Goal: Information Seeking & Learning: Learn about a topic

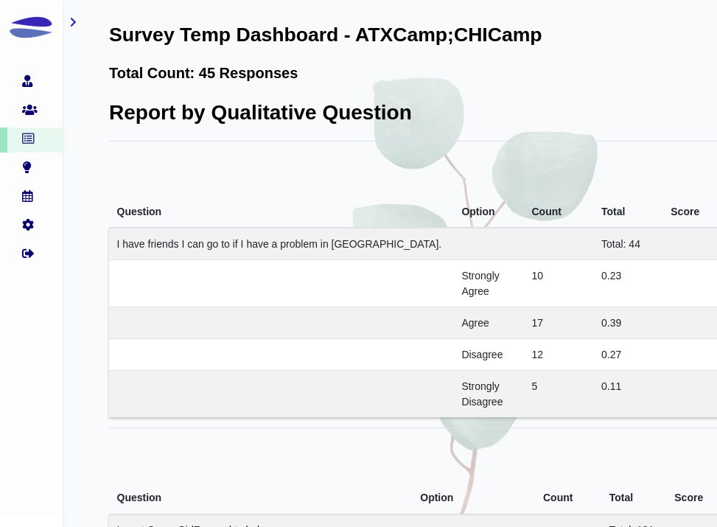
scroll to position [1709, 102]
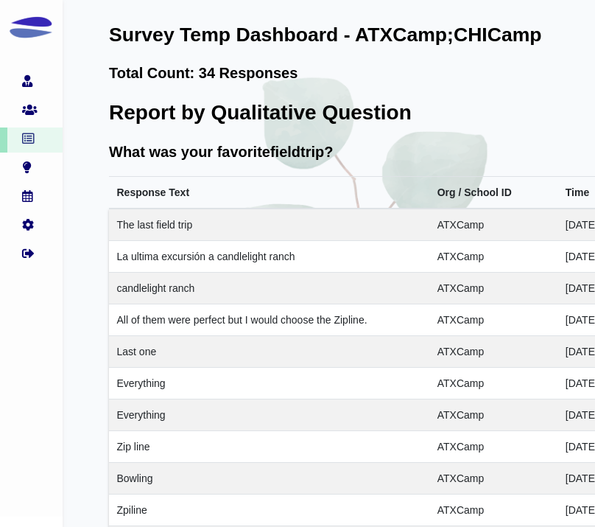
scroll to position [12063, 62]
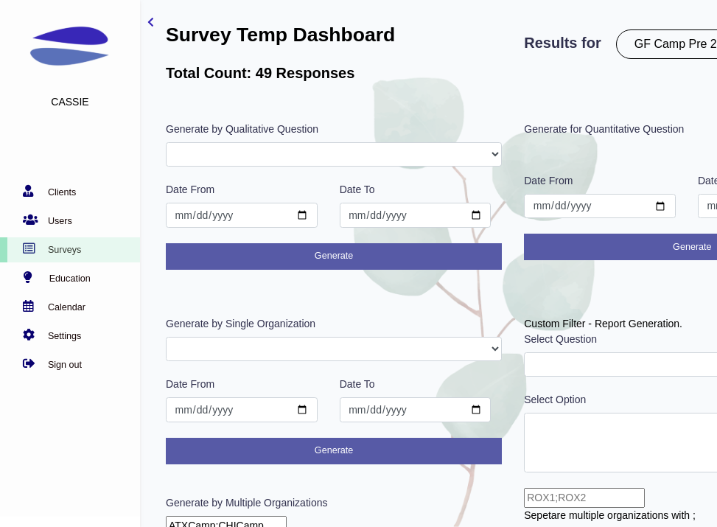
select select "306"
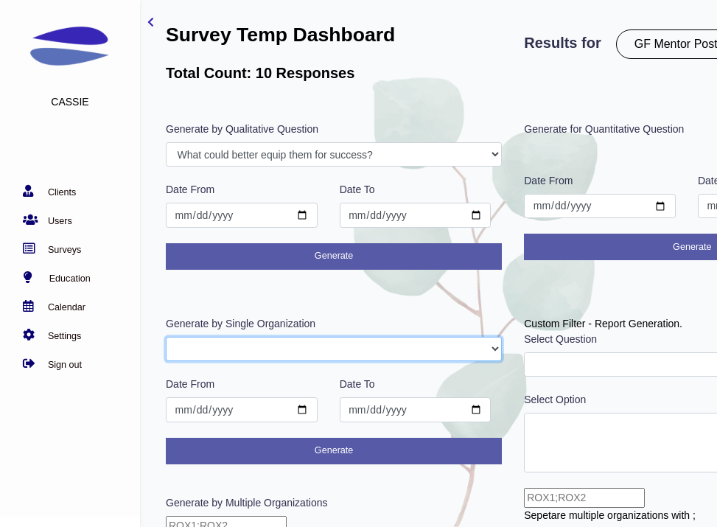
click at [276, 345] on select "GFAdmin CHIMentor ATXMentor" at bounding box center [334, 349] width 336 height 25
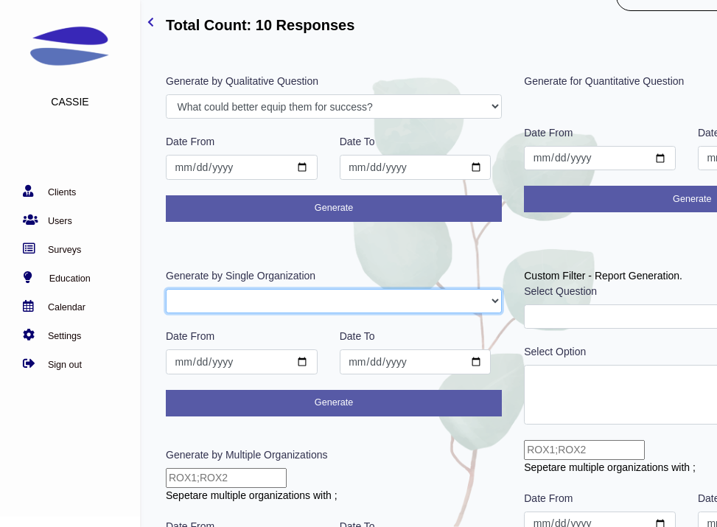
scroll to position [65, 0]
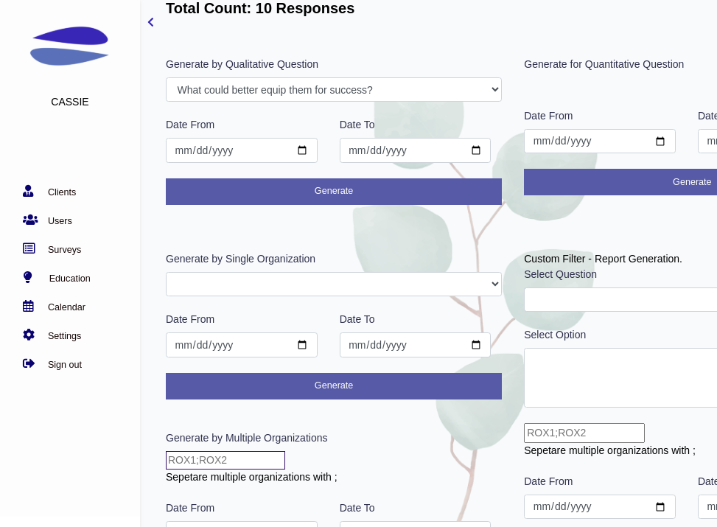
click at [264, 461] on input "text" at bounding box center [225, 460] width 119 height 18
type input "CHIMentor;ATXMentor"
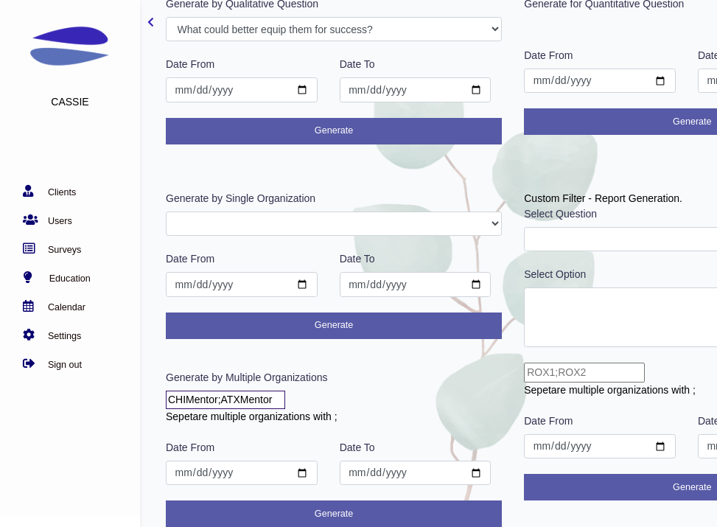
scroll to position [127, 0]
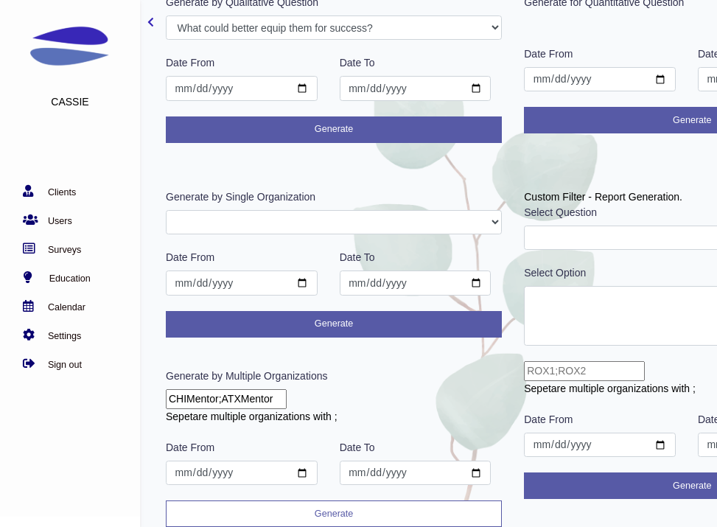
click at [381, 509] on button "Generate" at bounding box center [334, 513] width 336 height 27
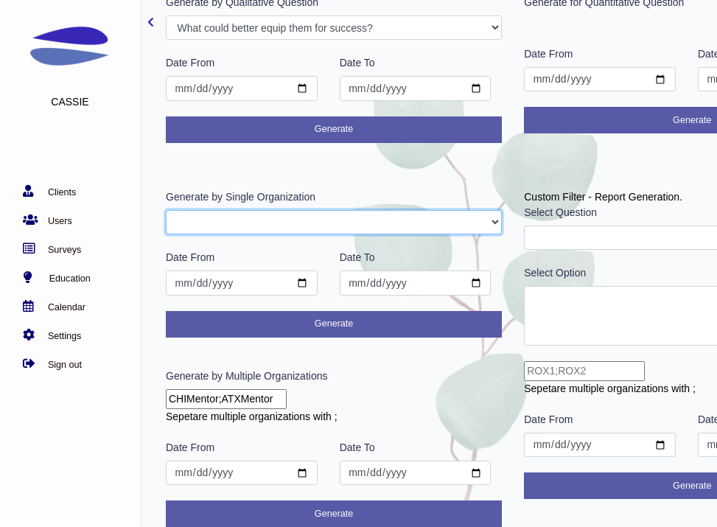
click at [345, 215] on select "GFAdmin CHIMentor ATXMentor" at bounding box center [334, 222] width 336 height 25
click at [166, 210] on select "GFAdmin CHIMentor ATXMentor" at bounding box center [334, 222] width 336 height 25
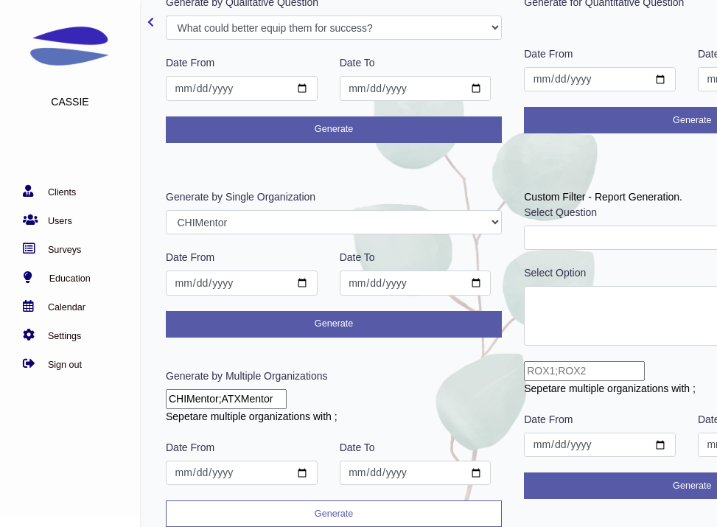
click at [365, 511] on button "Generate" at bounding box center [334, 513] width 336 height 27
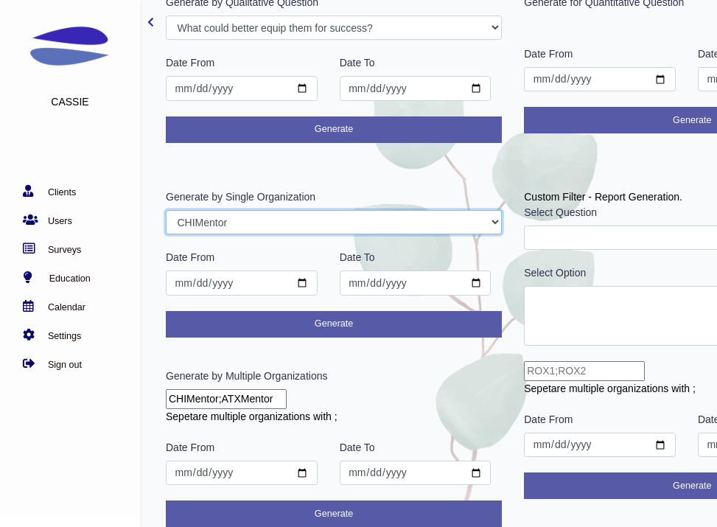
click at [343, 222] on select "GFAdmin CHIMentor ATXMentor" at bounding box center [334, 222] width 336 height 25
select select "ATXMentor"
click at [166, 210] on select "GFAdmin CHIMentor ATXMentor" at bounding box center [334, 222] width 336 height 25
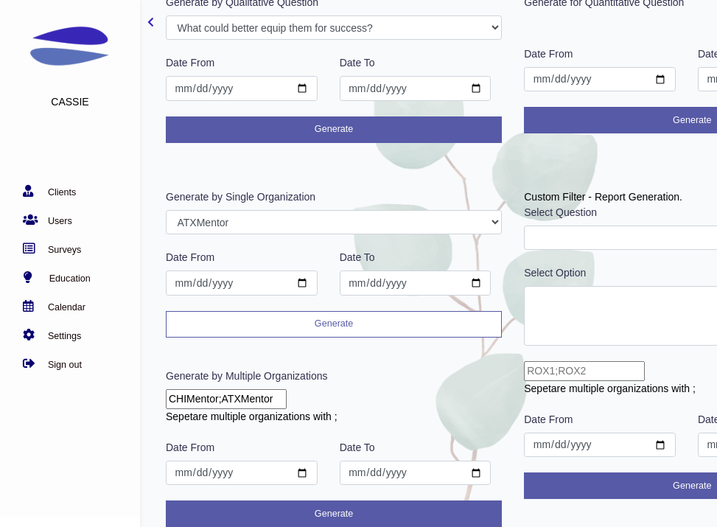
click at [361, 320] on button "Generate" at bounding box center [334, 324] width 336 height 27
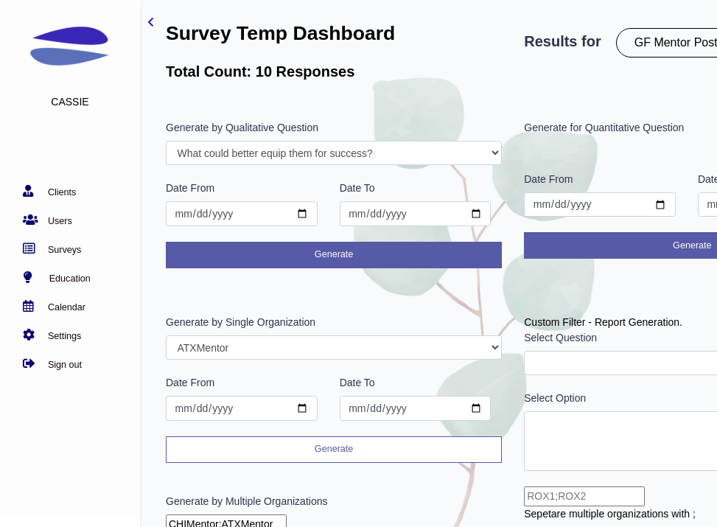
scroll to position [0, 0]
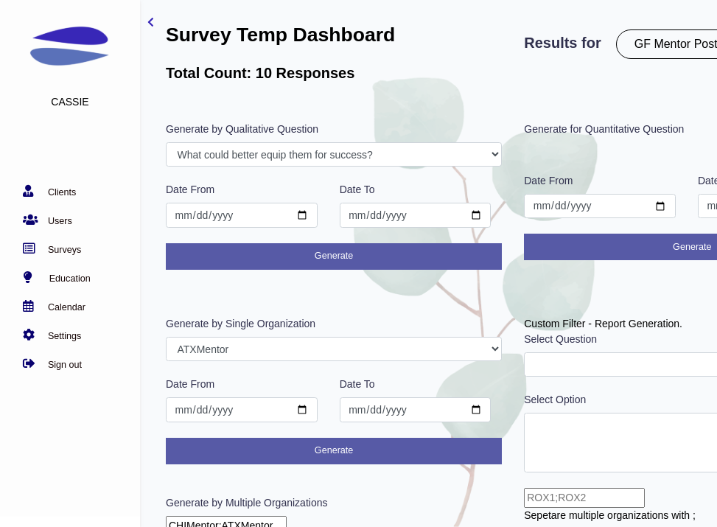
select select "301"
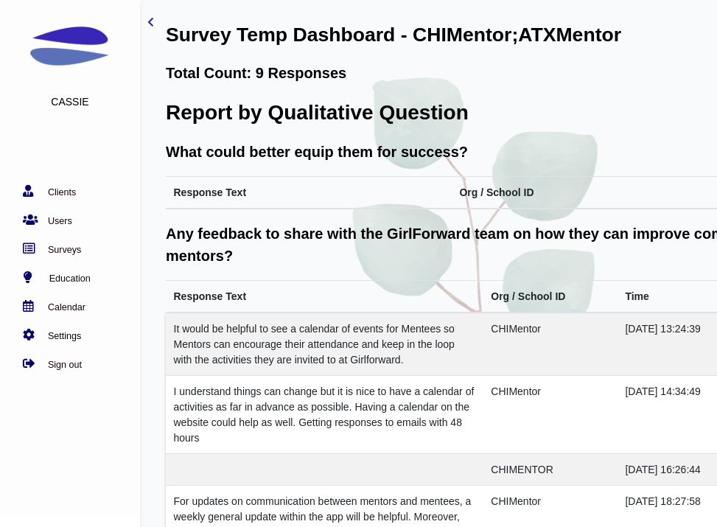
click at [485, 295] on th "Org / School ID" at bounding box center [550, 297] width 134 height 32
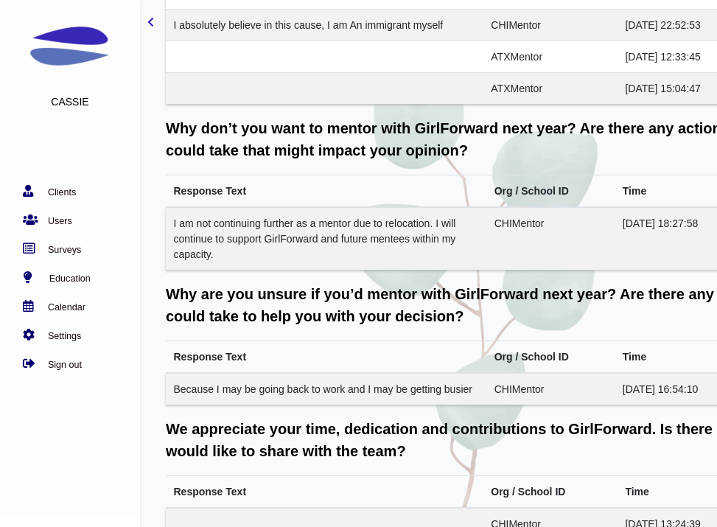
scroll to position [4466, 0]
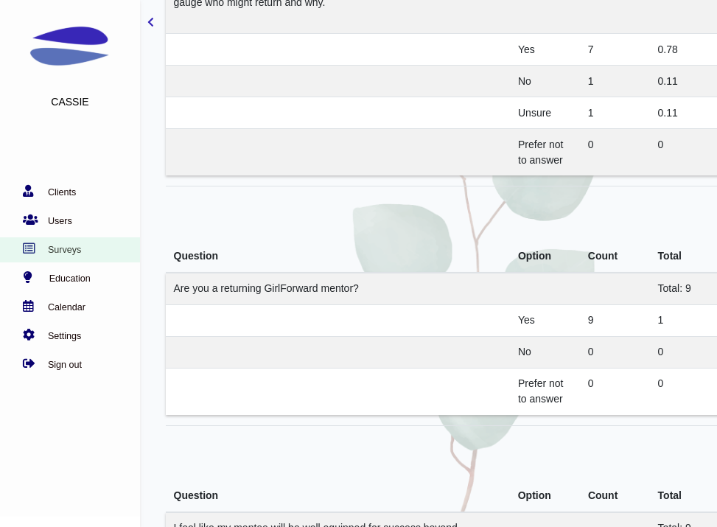
click at [5, 242] on link "Surveys" at bounding box center [66, 249] width 133 height 15
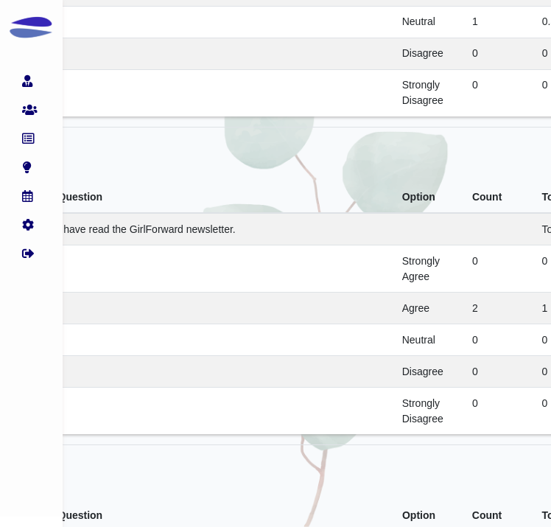
scroll to position [3188, 126]
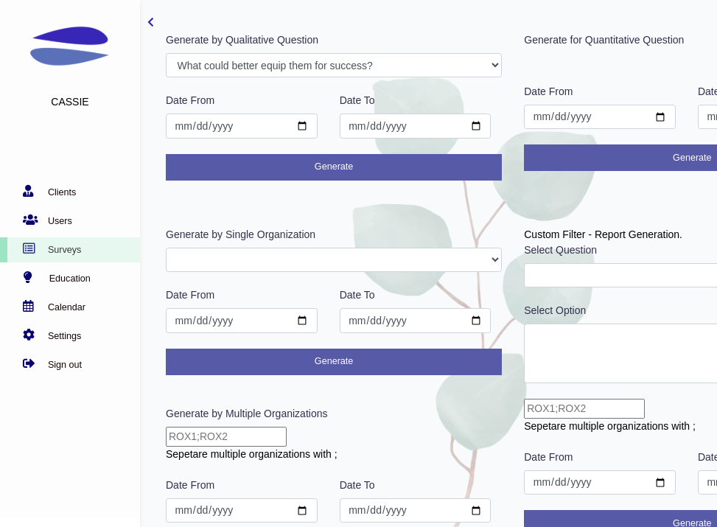
scroll to position [90, 0]
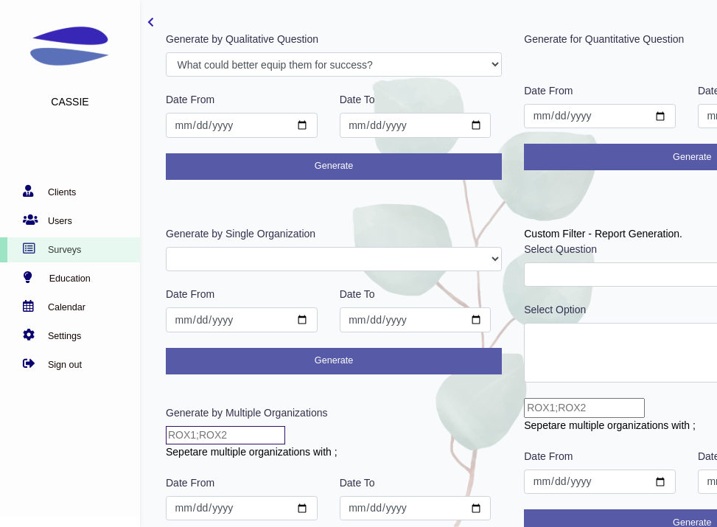
click at [256, 431] on input "text" at bounding box center [225, 435] width 119 height 18
type input "CHIMentor;ATXMentor"
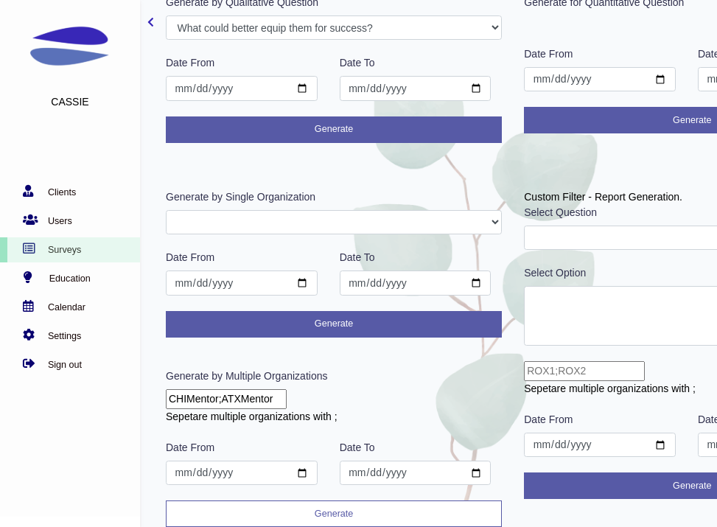
click at [337, 505] on button "Generate" at bounding box center [334, 513] width 336 height 27
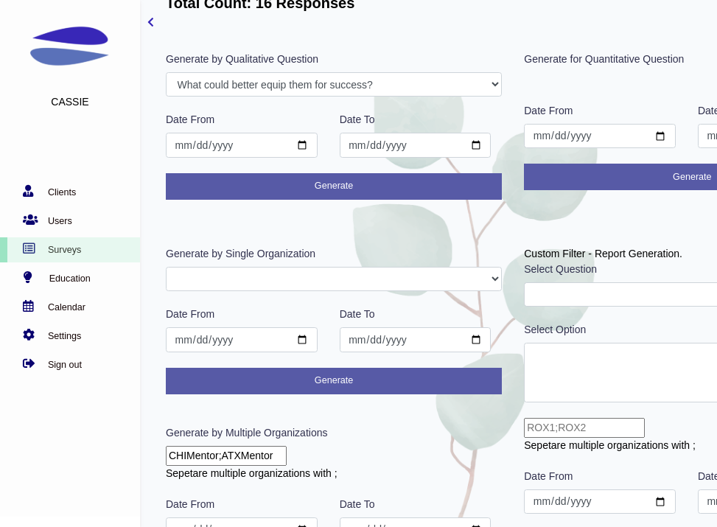
scroll to position [0, 0]
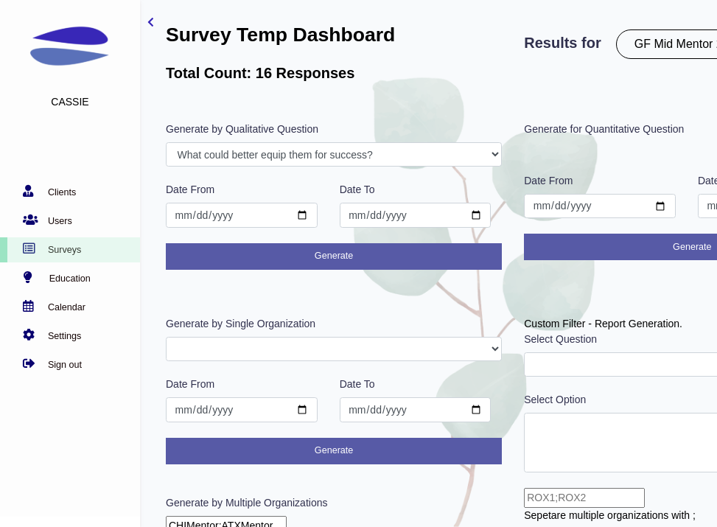
select select "306"
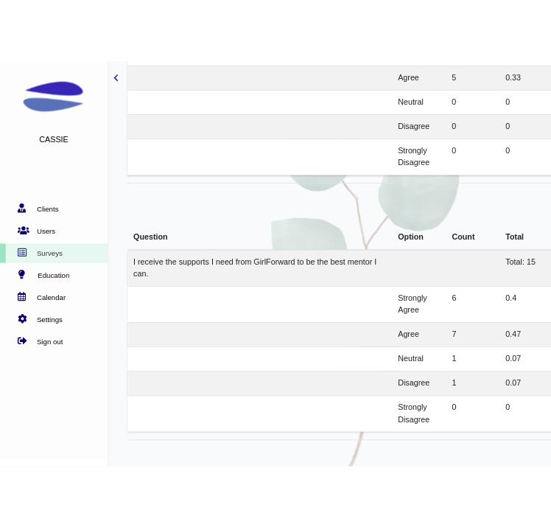
scroll to position [1911, 0]
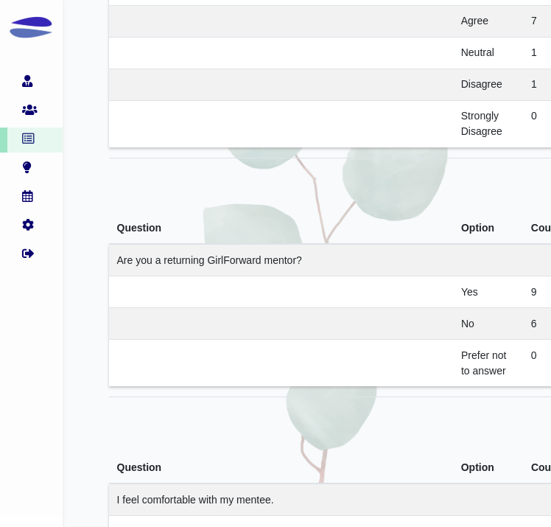
click at [442, 253] on td "Are you a returning GirlForward mentor?" at bounding box center [281, 260] width 344 height 32
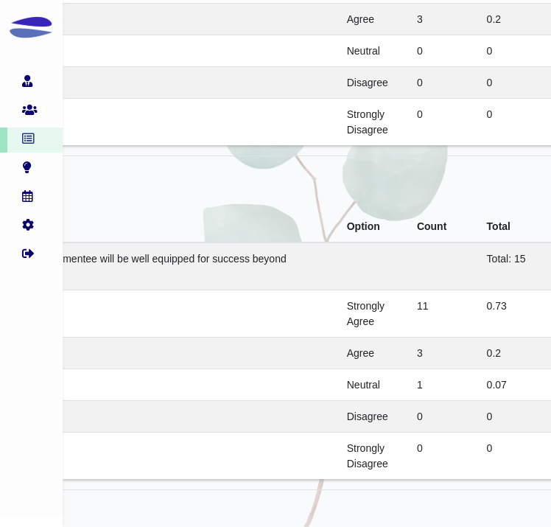
scroll to position [0, 114]
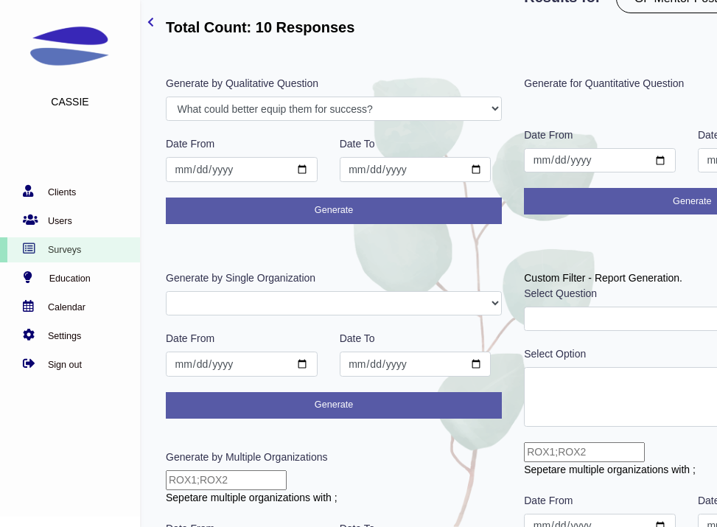
scroll to position [49, 0]
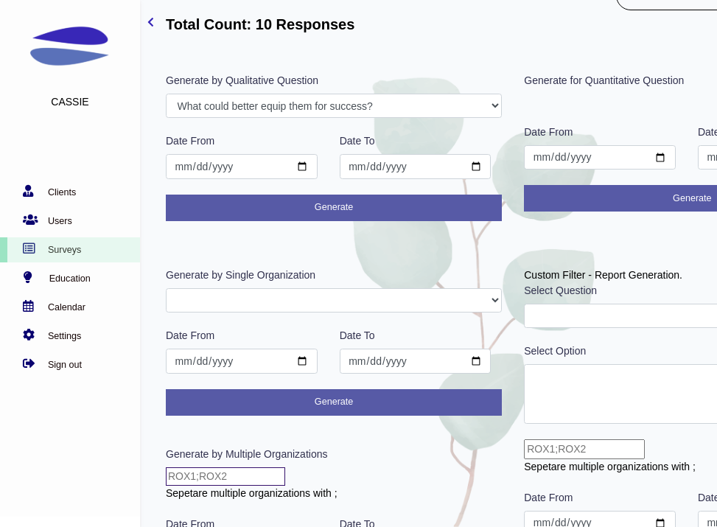
click at [251, 481] on input "text" at bounding box center [225, 476] width 119 height 18
type input "CHIMentor;ATXMentor"
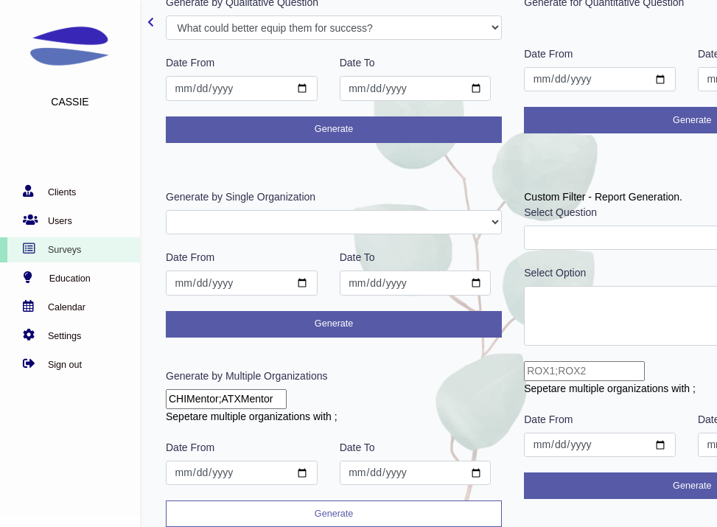
click at [324, 507] on button "Generate" at bounding box center [334, 513] width 336 height 27
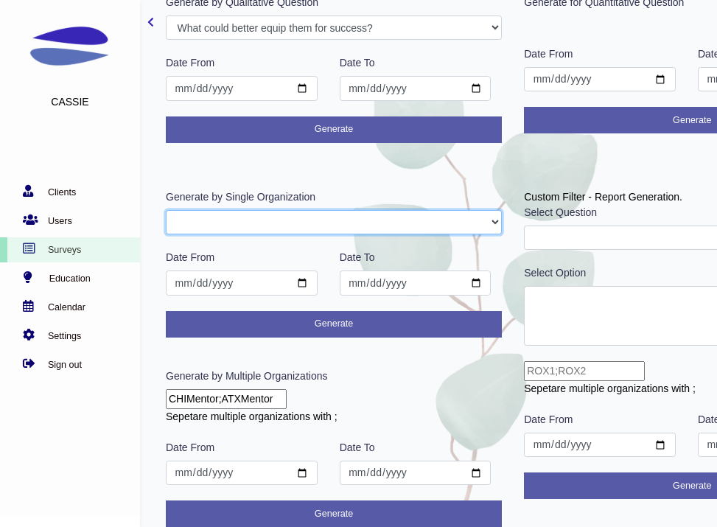
click at [295, 228] on select "GFAdmin CHIMentor ATXMentor" at bounding box center [334, 222] width 336 height 25
select select "CHIMentor"
click at [166, 210] on select "GFAdmin CHIMentor ATXMentor" at bounding box center [334, 222] width 336 height 25
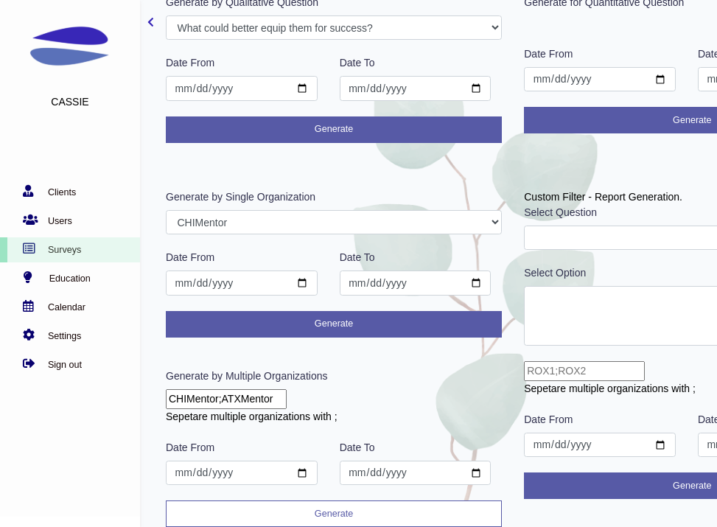
click at [343, 512] on button "Generate" at bounding box center [334, 513] width 336 height 27
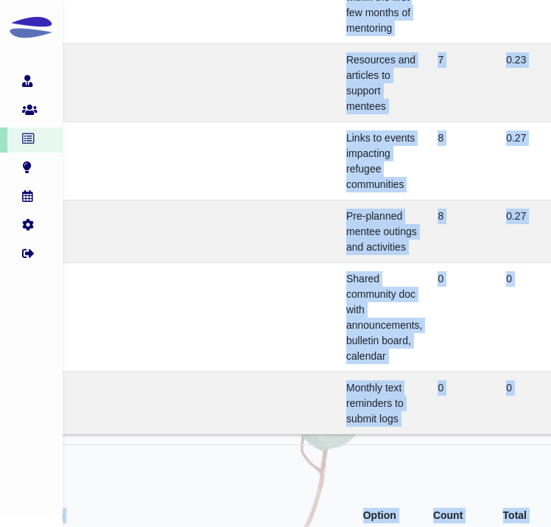
scroll to position [3526, 98]
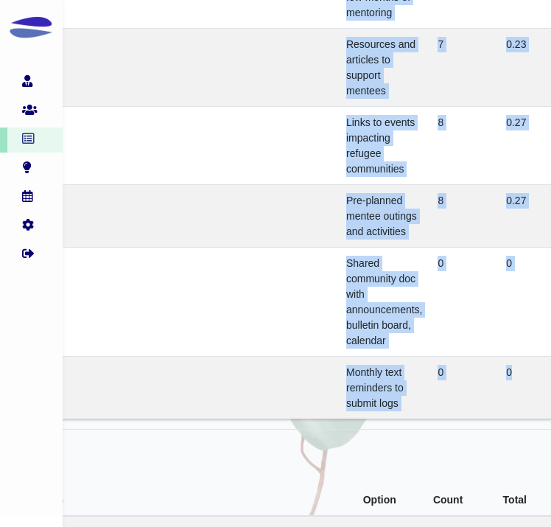
drag, startPoint x: 345, startPoint y: 150, endPoint x: 510, endPoint y: 348, distance: 257.4
click at [510, 348] on tbody "What GirlForward supports would you find helpful? Total: 30 Check-in call withi…" at bounding box center [364, 168] width 706 height 500
copy tbody "Check-in call within the first few months of mentoring 7 0.23 Resources and art…"
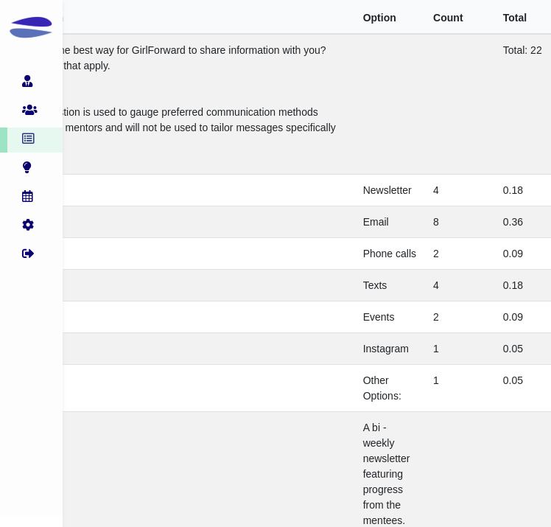
scroll to position [5276, 98]
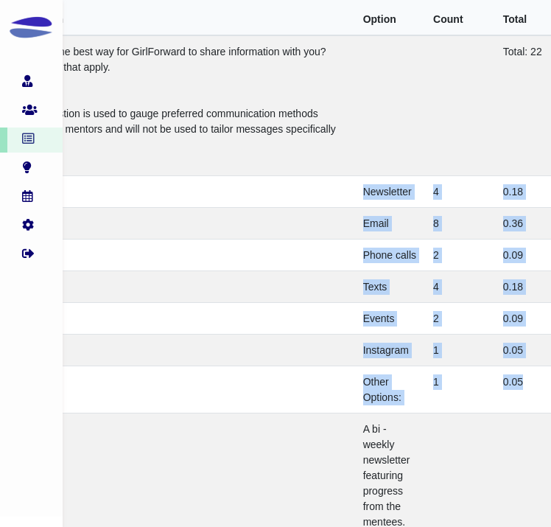
drag, startPoint x: 362, startPoint y: 170, endPoint x: 513, endPoint y: 372, distance: 252.0
click at [513, 372] on tbody "What is the best way for GirlForward to share information with you? Select all …" at bounding box center [364, 286] width 706 height 502
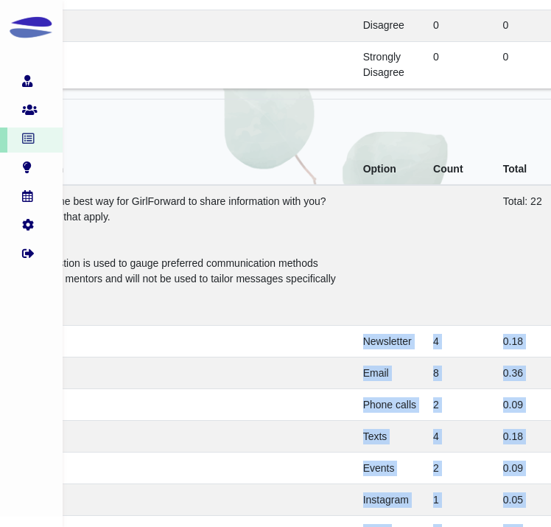
scroll to position [5077, 98]
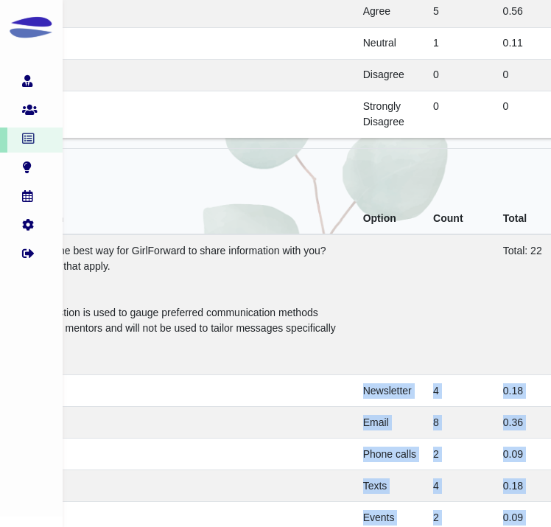
click at [296, 245] on span "What is the best way for GirlForward to share information with you? Select all …" at bounding box center [172, 258] width 307 height 27
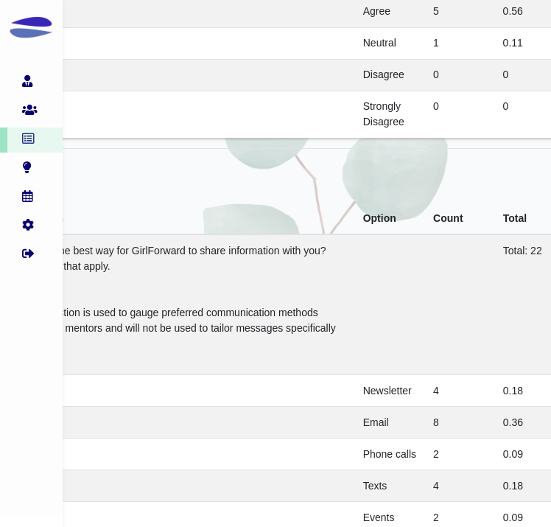
click at [296, 245] on span "What is the best way for GirlForward to share information with you? Select all …" at bounding box center [172, 258] width 307 height 27
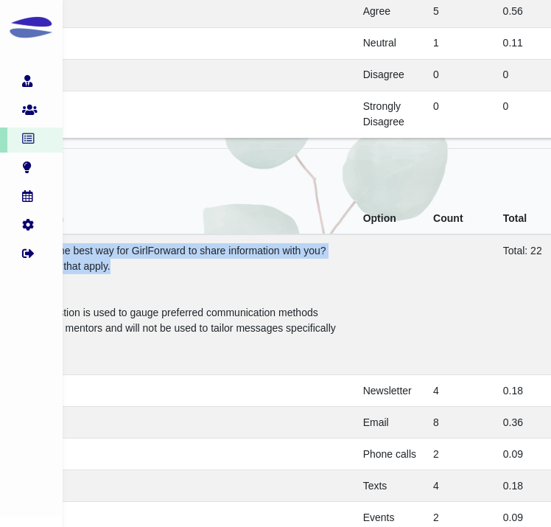
copy span "What is the best way for GirlForward to share information with you? Select all …"
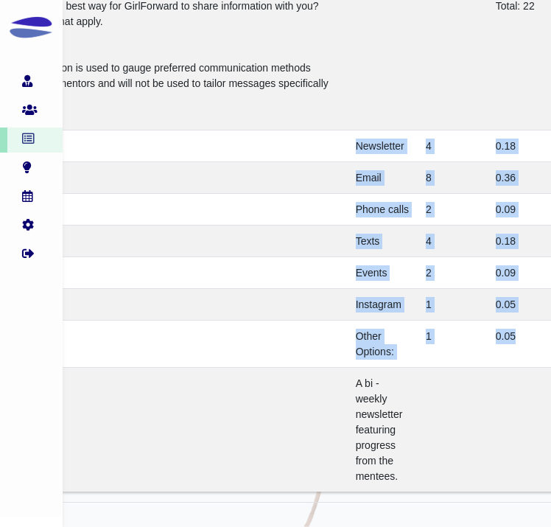
scroll to position [5321, 110]
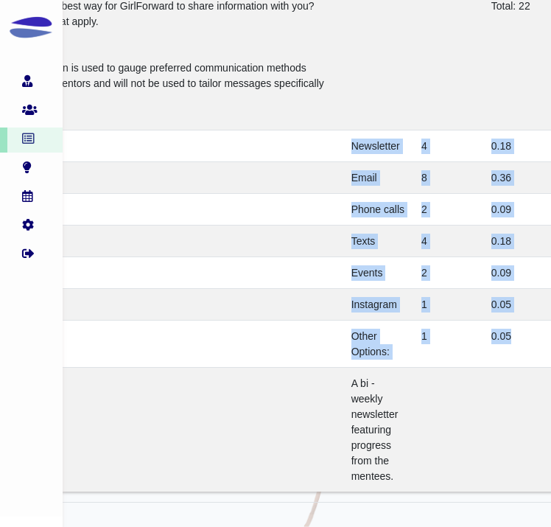
drag, startPoint x: 362, startPoint y: 117, endPoint x: 543, endPoint y: 308, distance: 262.6
copy tbody "Newsletter 4 0.18 Email 8 0.36 Phone calls 2 0.09 Texts 4 0.18 Events 2 0.09 In…"
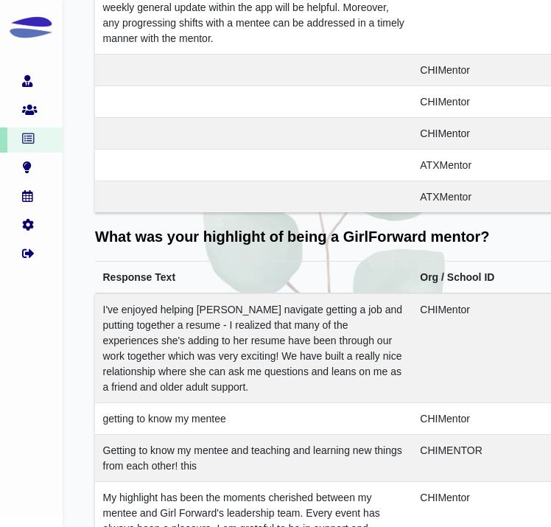
scroll to position [510, 14]
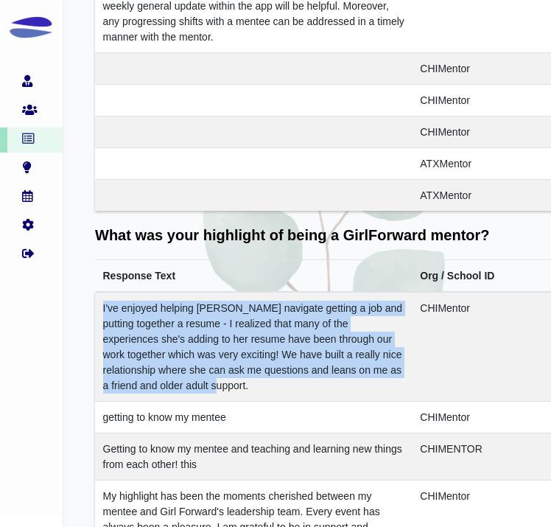
drag, startPoint x: 103, startPoint y: 306, endPoint x: 172, endPoint y: 386, distance: 105.0
click at [172, 386] on td "I've enjoyed helping Alisha navigate getting a job and putting together a resum…" at bounding box center [253, 347] width 317 height 110
copy td "I've enjoyed helping Alisha navigate getting a job and putting together a resum…"
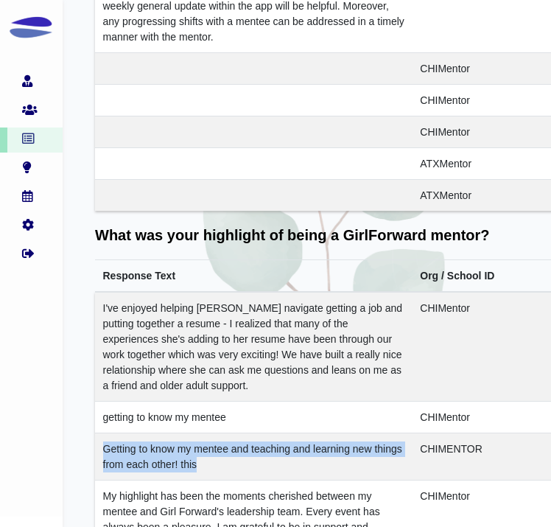
drag, startPoint x: 224, startPoint y: 466, endPoint x: 102, endPoint y: 446, distance: 123.9
click at [102, 446] on td "Getting to know my mentee and teaching and learning new things from each other!…" at bounding box center [253, 456] width 317 height 47
copy td "Getting to know my mentee and teaching and learning new things from each other!…"
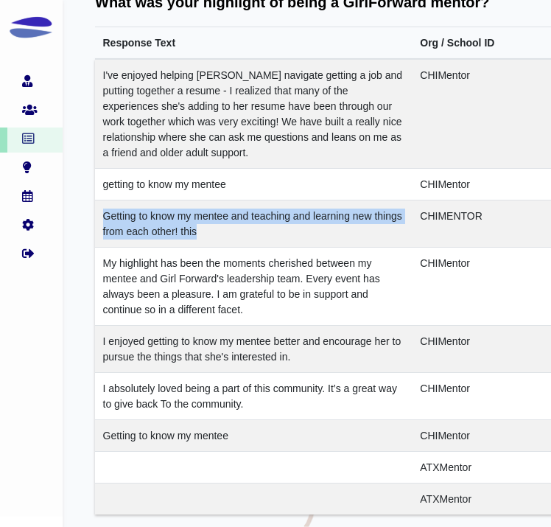
scroll to position [759, 14]
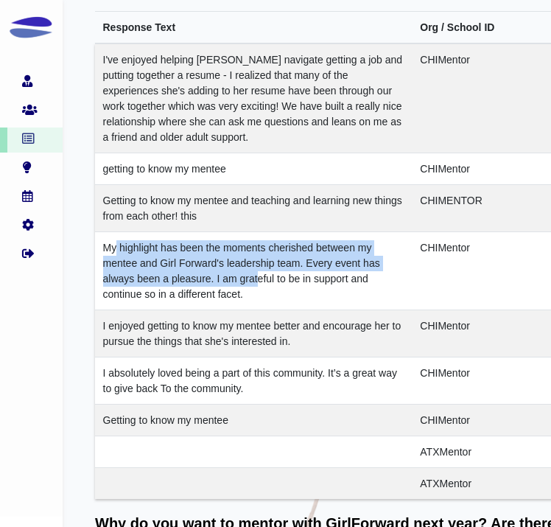
drag, startPoint x: 260, startPoint y: 283, endPoint x: 116, endPoint y: 241, distance: 149.6
click at [116, 241] on td "My highlight has been the moments cherished between my mentee and Girl Forward'…" at bounding box center [253, 271] width 317 height 78
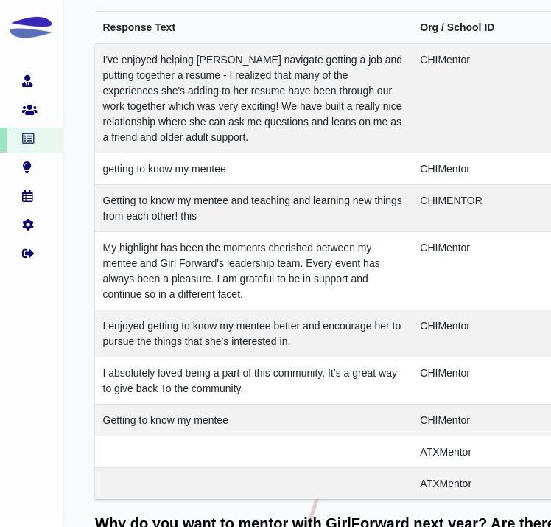
click at [263, 278] on td "My highlight has been the moments cherished between my mentee and Girl Forward'…" at bounding box center [253, 271] width 317 height 78
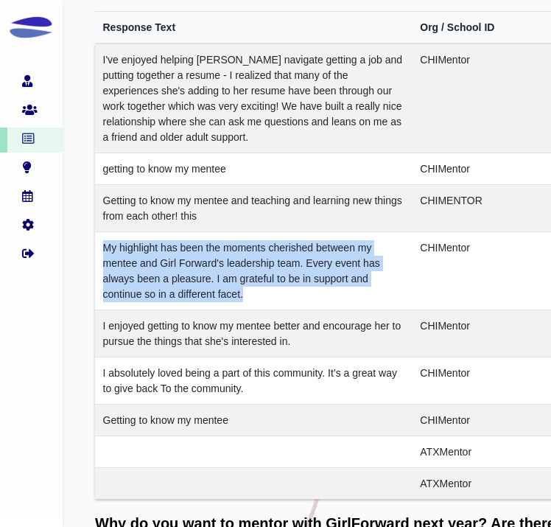
drag, startPoint x: 261, startPoint y: 291, endPoint x: 103, endPoint y: 245, distance: 164.3
click at [103, 245] on td "My highlight has been the moments cherished between my mentee and Girl Forward'…" at bounding box center [253, 271] width 317 height 78
copy td "My highlight has been the moments cherished between my mentee and Girl Forward'…"
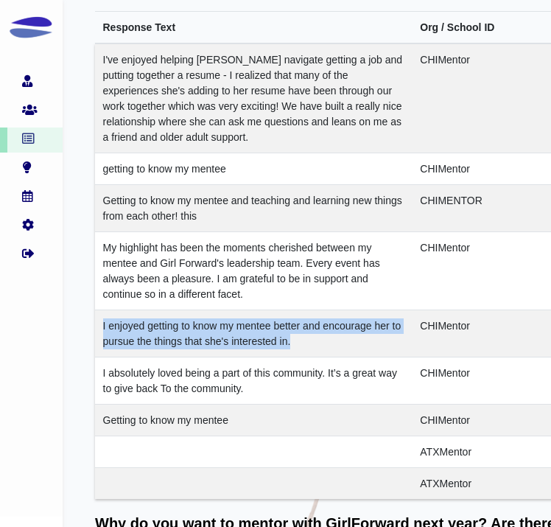
drag, startPoint x: 295, startPoint y: 345, endPoint x: 103, endPoint y: 328, distance: 192.2
click at [103, 328] on td "I enjoyed getting to know my mentee better and encourage her to pursue the thin…" at bounding box center [253, 333] width 317 height 47
copy td "I enjoyed getting to know my mentee better and encourage her to pursue the thin…"
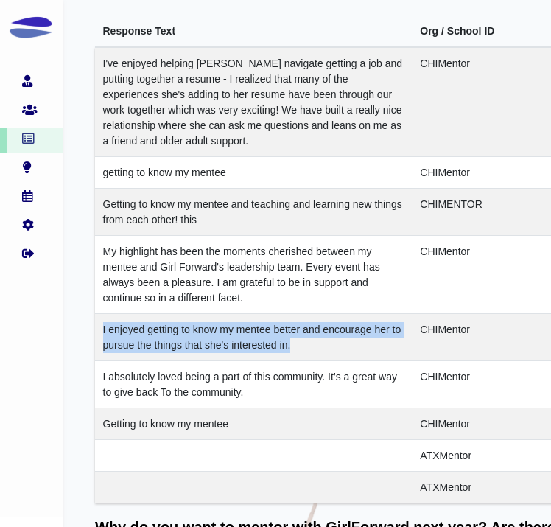
scroll to position [764, 14]
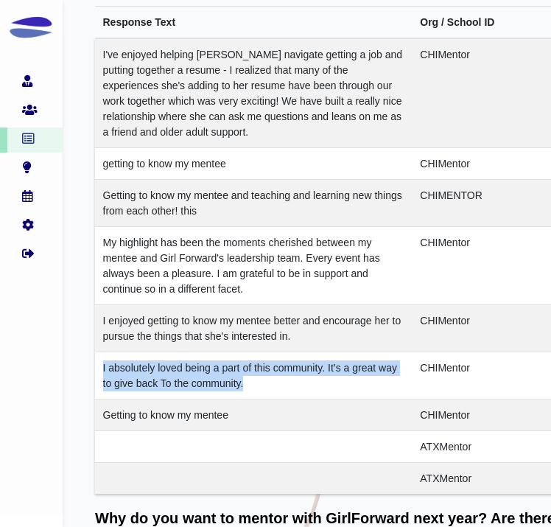
drag, startPoint x: 248, startPoint y: 386, endPoint x: 96, endPoint y: 371, distance: 153.2
click at [96, 370] on td "I absolutely loved being a part of this community. It’s a great way to give bac…" at bounding box center [253, 375] width 317 height 47
copy td "I absolutely loved being a part of this community. It’s a great way to give bac…"
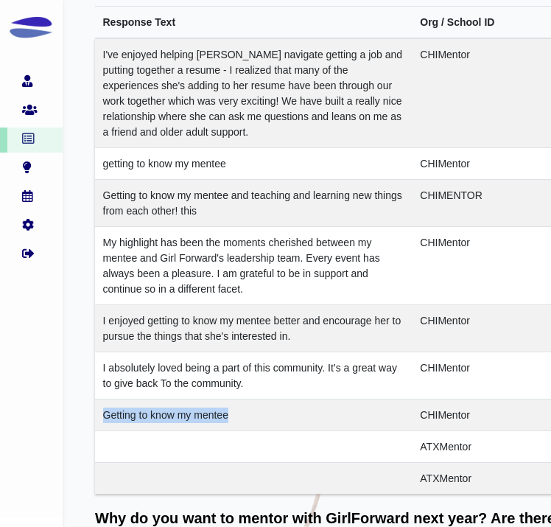
drag, startPoint x: 237, startPoint y: 418, endPoint x: 102, endPoint y: 418, distance: 134.8
click at [102, 418] on td "Getting to know my mentee" at bounding box center [253, 415] width 317 height 32
copy td "Getting to know my mentee"
click at [321, 345] on td "I enjoyed getting to know my mentee better and encourage her to pursue the thin…" at bounding box center [253, 328] width 317 height 47
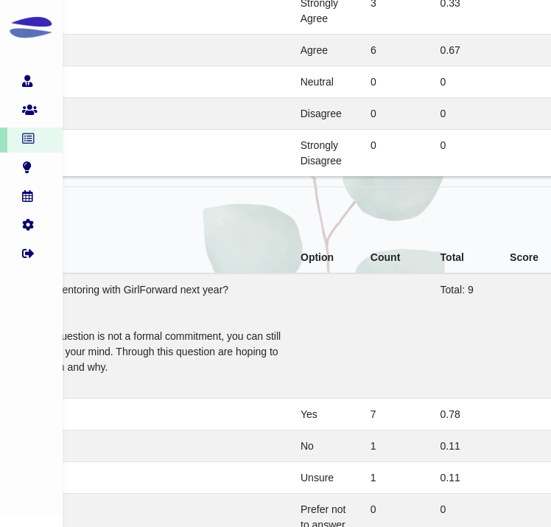
scroll to position [4102, 0]
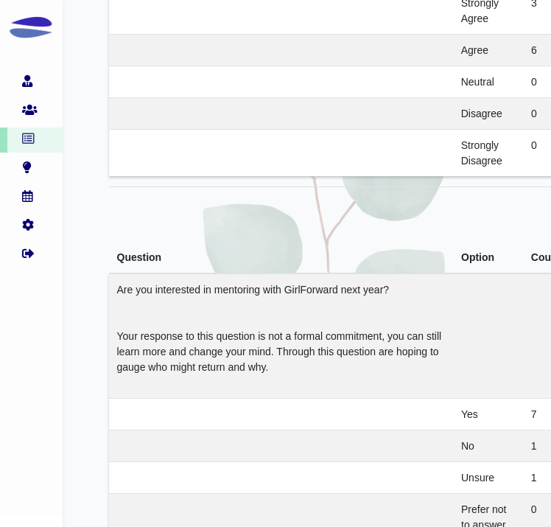
click at [390, 284] on span "Are you interested in mentoring with GirlForward next year?" at bounding box center [253, 290] width 273 height 12
drag, startPoint x: 399, startPoint y: 265, endPoint x: 157, endPoint y: 265, distance: 242.3
click at [157, 273] on td "Are you interested in mentoring with GirlForward next year? Your response to th…" at bounding box center [281, 335] width 345 height 125
copy span "nterested in mentoring with GirlForward next year?"
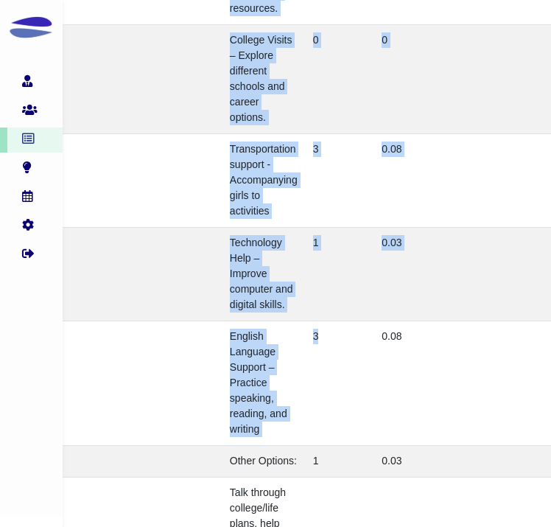
scroll to position [7402, 221]
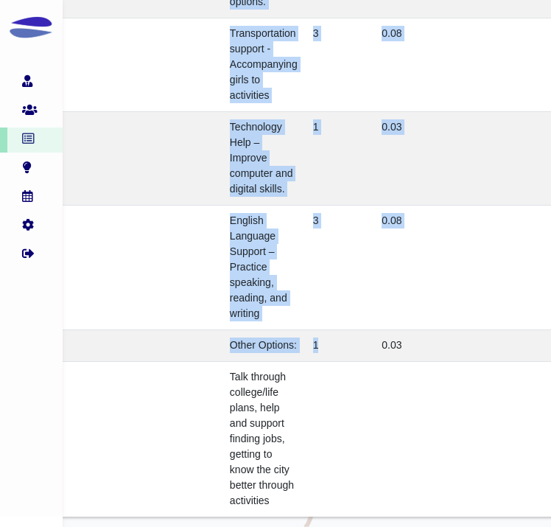
drag, startPoint x: 233, startPoint y: 248, endPoint x: 351, endPoint y: 340, distance: 149.5
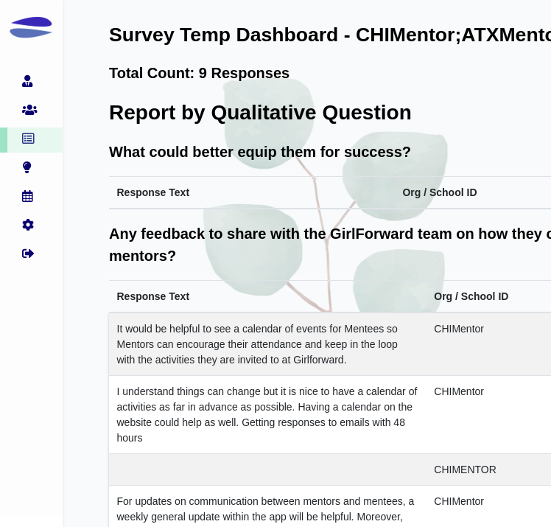
scroll to position [5959, 0]
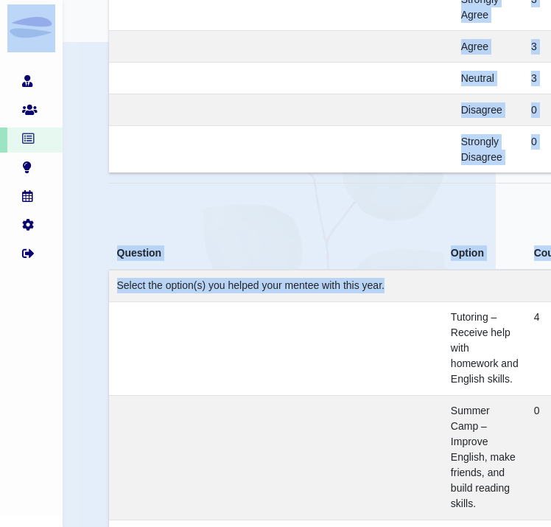
drag, startPoint x: 390, startPoint y: 258, endPoint x: 95, endPoint y: 255, distance: 295.4
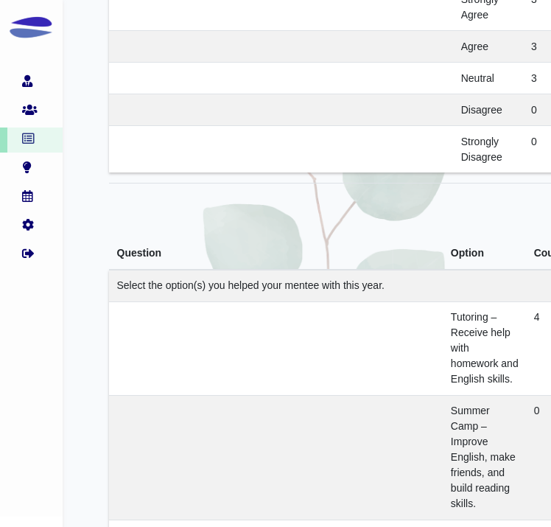
click at [151, 279] on span "Select the option(s) you helped your mentee with this year." at bounding box center [250, 285] width 267 height 12
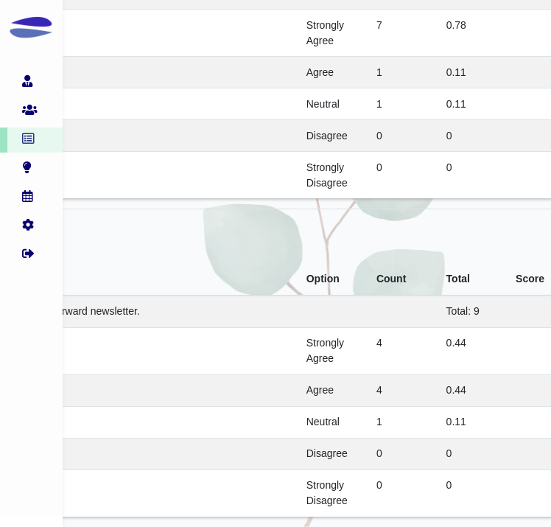
scroll to position [7402, 164]
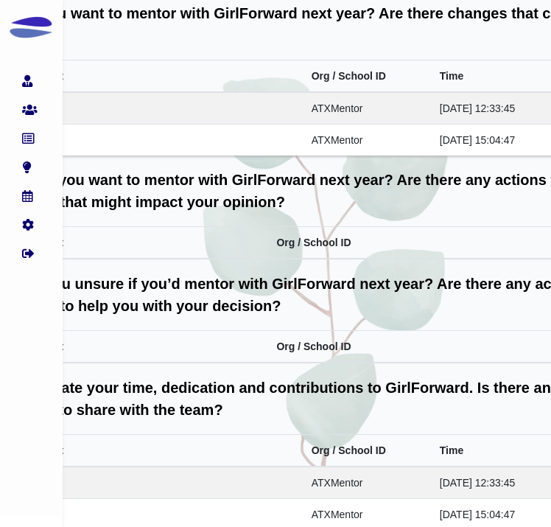
scroll to position [0, 126]
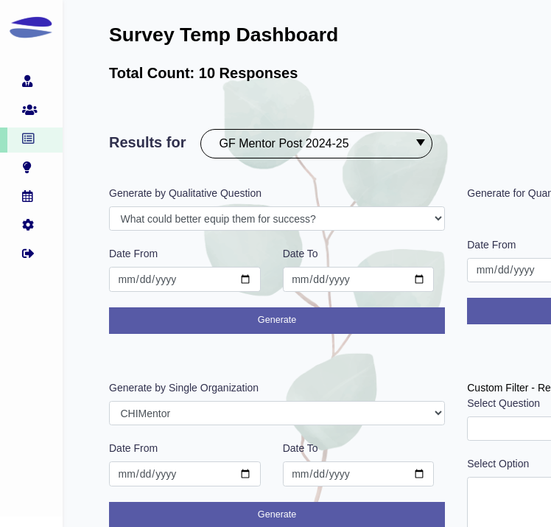
select select "CHIMentor"
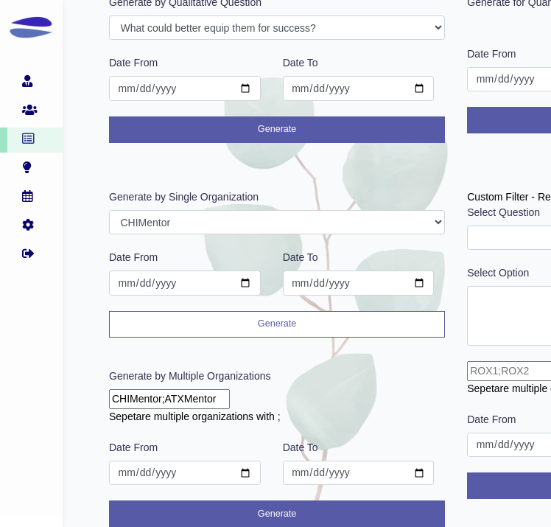
click at [289, 321] on button "Generate" at bounding box center [277, 324] width 336 height 27
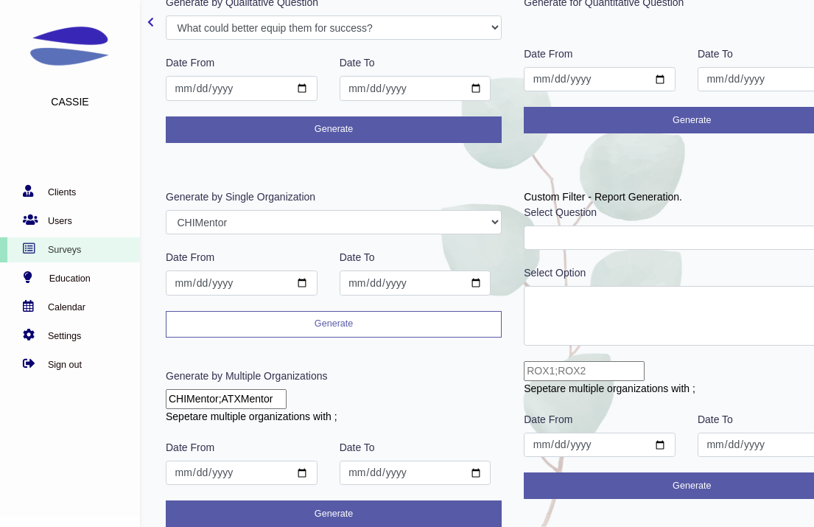
scroll to position [0, 0]
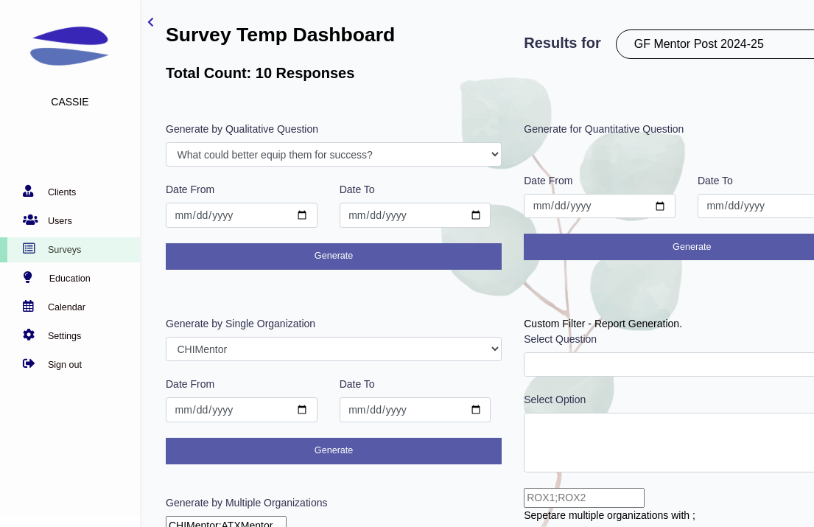
click at [550, 43] on select "PostROX PreROX YWCAHamiltonWEC AlumnaeSurvey GFMentor2 GFMentee2 YWCA2019 GFMen…" at bounding box center [732, 43] width 232 height 29
select select "305"
click at [550, 29] on select "PostROX PreROX YWCAHamiltonWEC AlumnaeSurvey GFMentor2 GFMentee2 YWCA2019 GFMen…" at bounding box center [732, 43] width 232 height 29
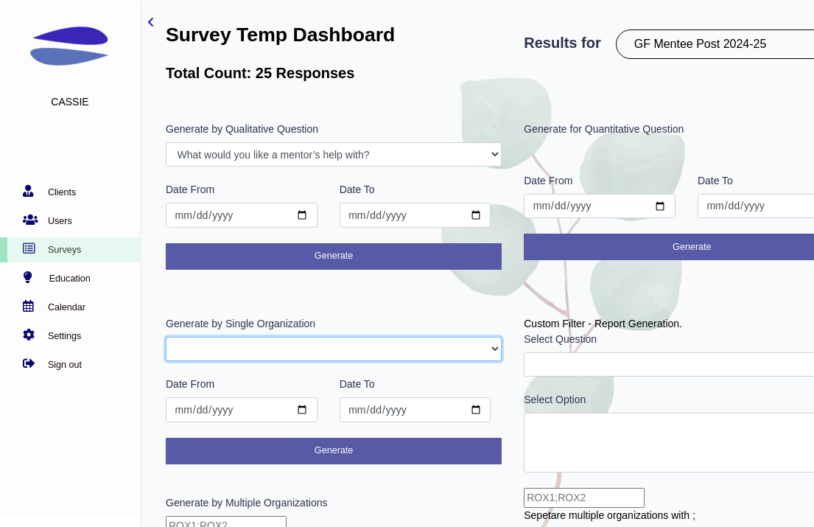
click at [370, 351] on select "GFAdmin CHIMentor ATXMentor CHIMentee ATXMentee" at bounding box center [334, 349] width 336 height 25
select select "CHIMentee"
click at [166, 337] on select "GFAdmin CHIMentor ATXMentor CHIMentee ATXMentee" at bounding box center [334, 349] width 336 height 25
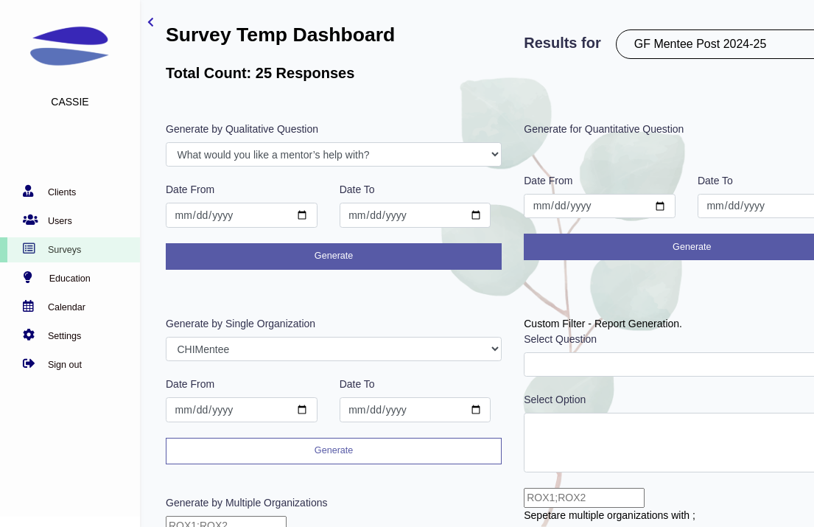
click at [358, 454] on button "Generate" at bounding box center [334, 451] width 336 height 27
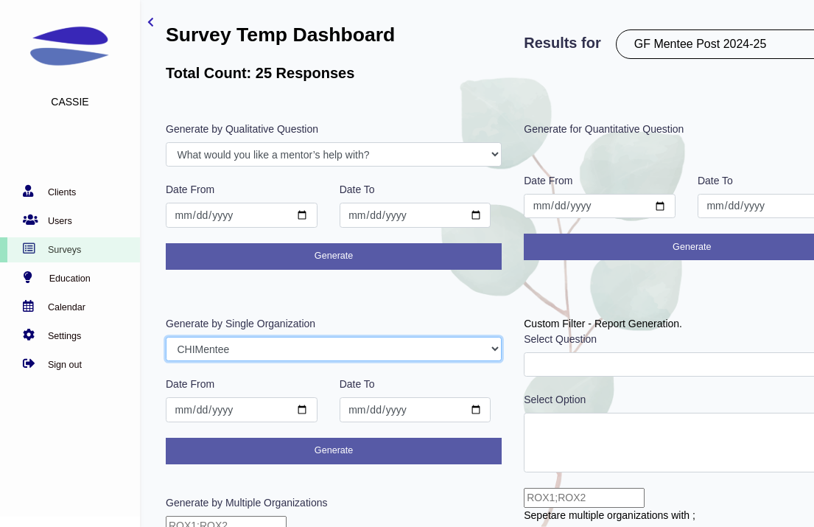
click at [272, 342] on select "GFAdmin CHIMentor ATXMentor CHIMentee ATXMentee" at bounding box center [334, 349] width 336 height 25
select select "ATXMentee"
click at [166, 337] on select "GFAdmin CHIMentor ATXMentor CHIMentee ATXMentee" at bounding box center [334, 349] width 336 height 25
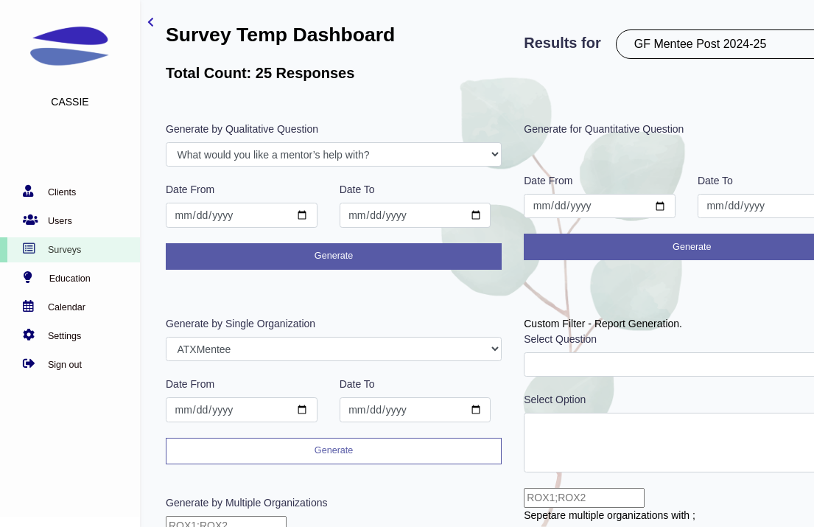
click at [314, 460] on button "Generate" at bounding box center [334, 451] width 336 height 27
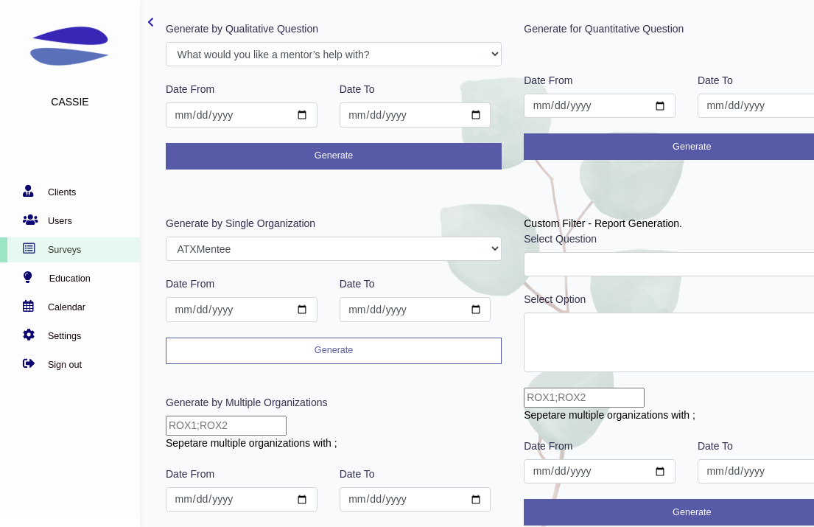
scroll to position [129, 0]
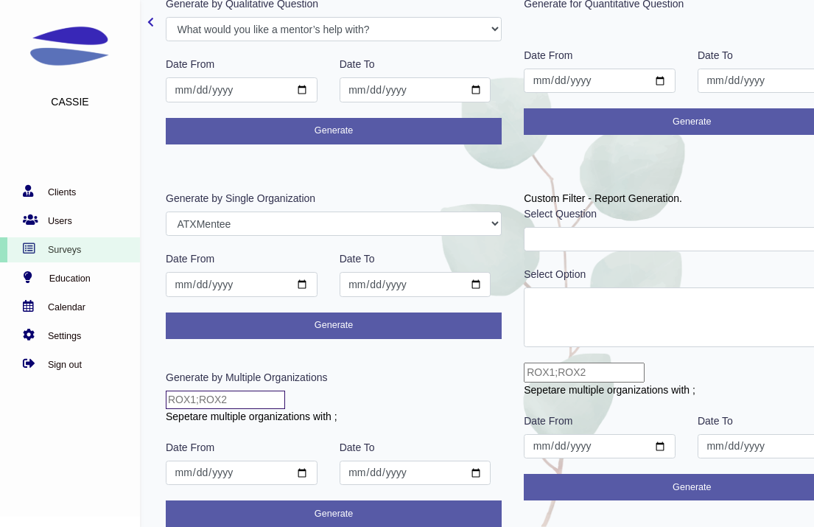
click at [276, 390] on input "text" at bounding box center [225, 399] width 119 height 18
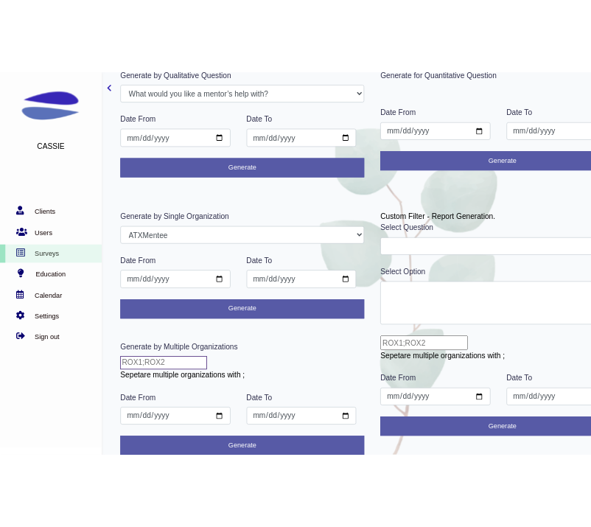
scroll to position [127, 0]
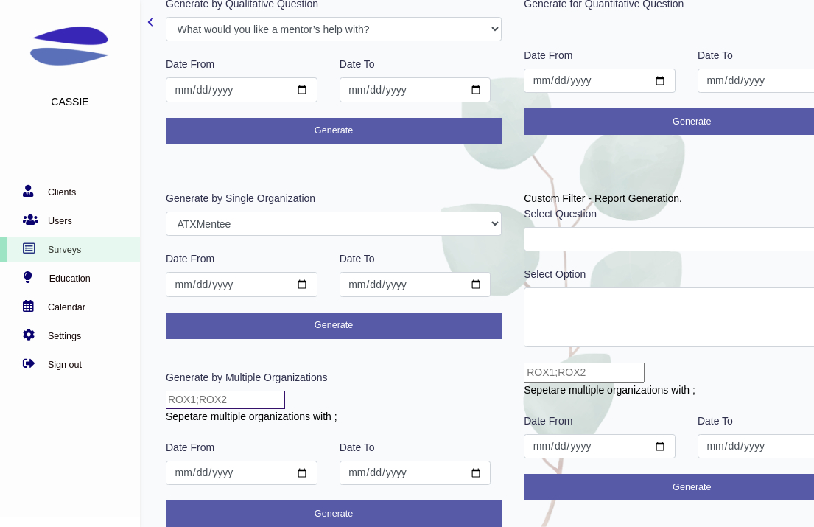
type input "CHIMentee;ATXMentee"
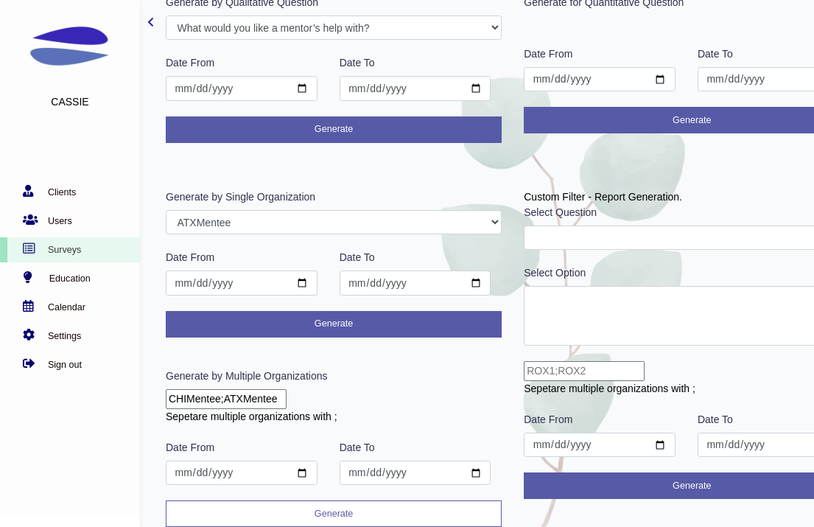
click at [322, 516] on button "Generate" at bounding box center [334, 513] width 336 height 27
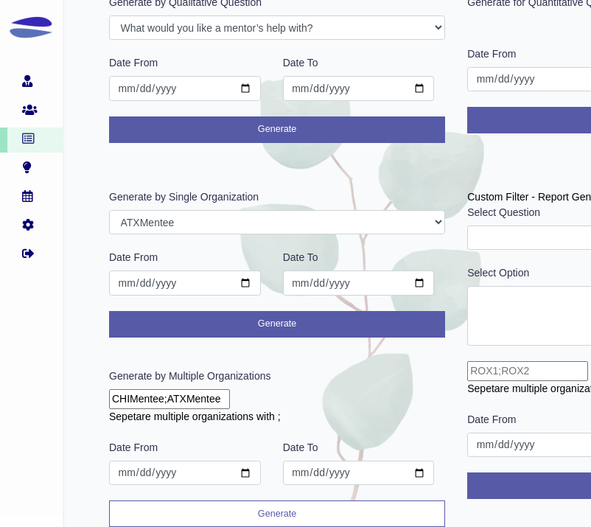
scroll to position [0, 0]
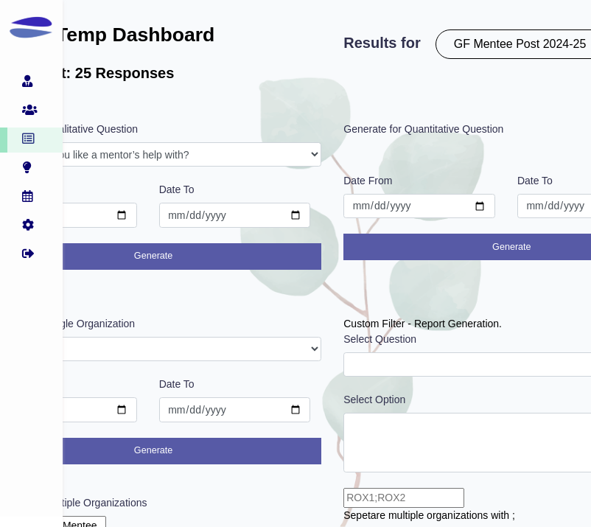
scroll to position [0, 168]
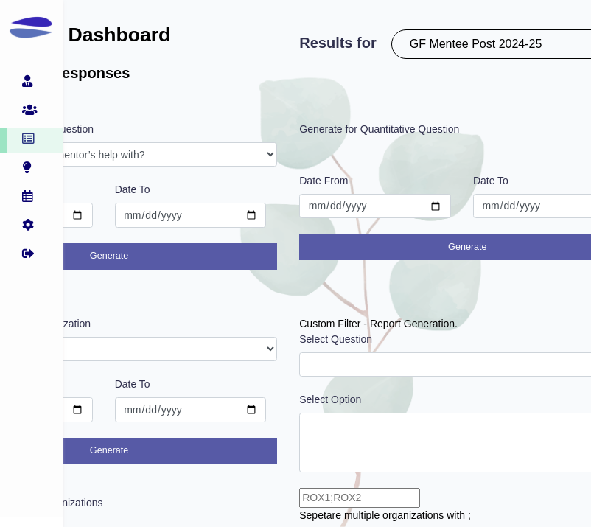
click at [516, 37] on select "PostROX PreROX YWCAHamiltonWEC AlumnaeSurvey GFMentor2 GFMentee2 YWCA2019 GFMen…" at bounding box center [507, 43] width 232 height 29
select select "300"
click at [395, 29] on select "PostROX PreROX YWCAHamiltonWEC AlumnaeSurvey GFMentor2 GFMentee2 YWCA2019 GFMen…" at bounding box center [507, 43] width 232 height 29
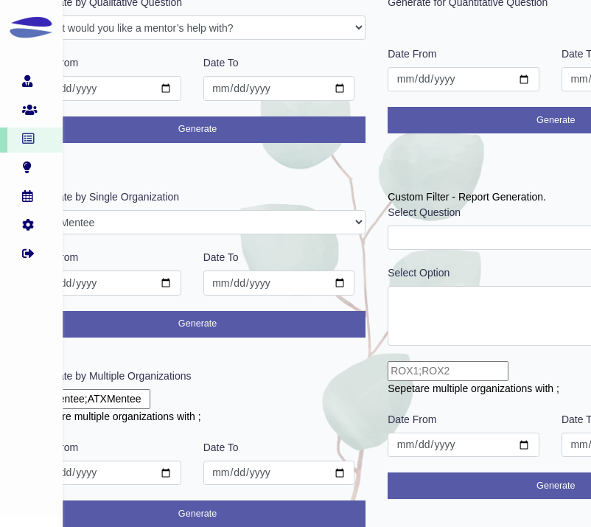
scroll to position [129, 0]
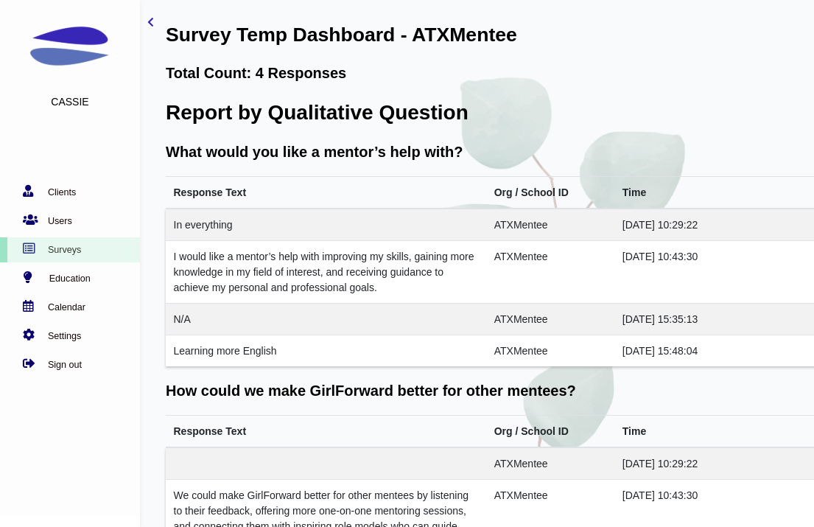
scroll to position [997, 0]
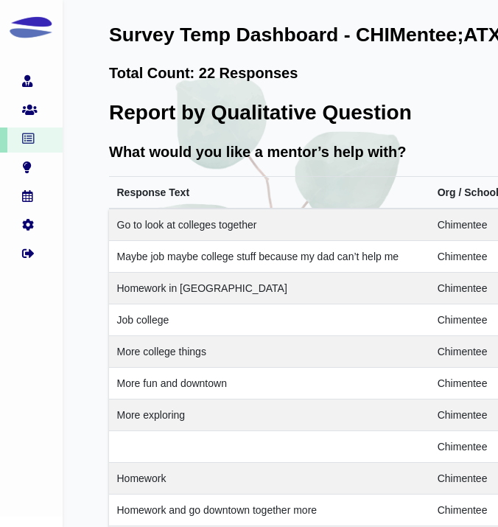
click at [415, 266] on td "Maybe job maybe college stuff because my dad can’t help me" at bounding box center [269, 257] width 320 height 32
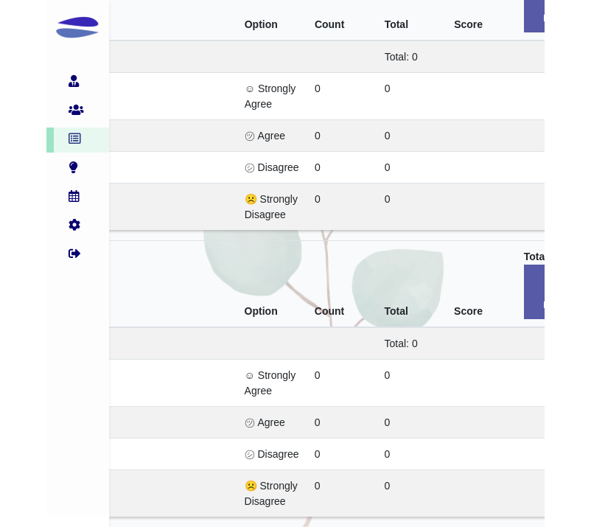
scroll to position [7404, 267]
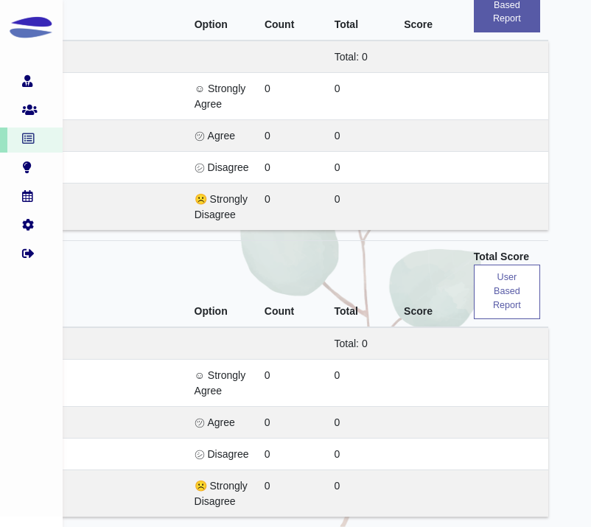
click at [522, 297] on button "user based report" at bounding box center [507, 291] width 66 height 55
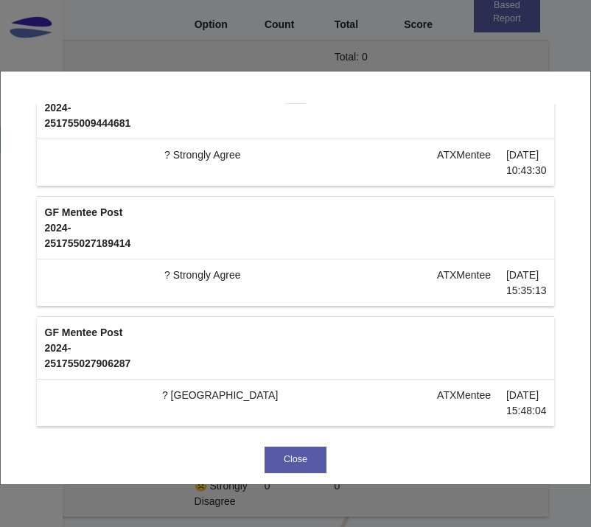
scroll to position [2660, 0]
click at [316, 468] on button "Close" at bounding box center [295, 459] width 63 height 27
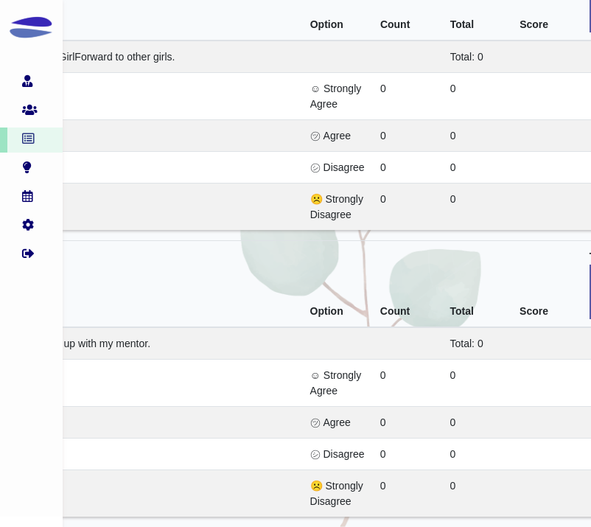
scroll to position [7404, 259]
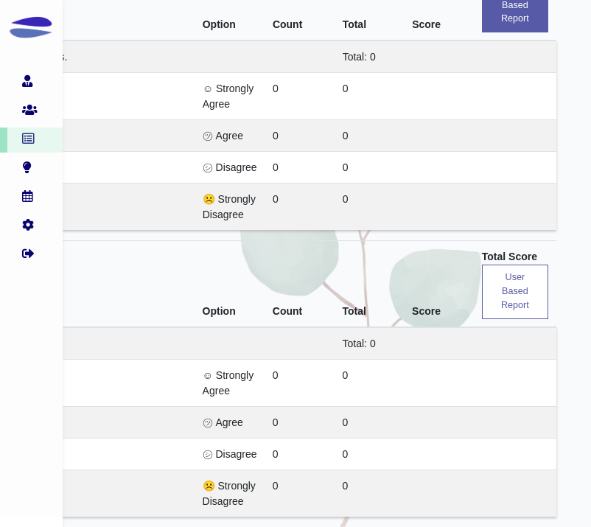
click at [490, 304] on button "user based report" at bounding box center [515, 291] width 66 height 55
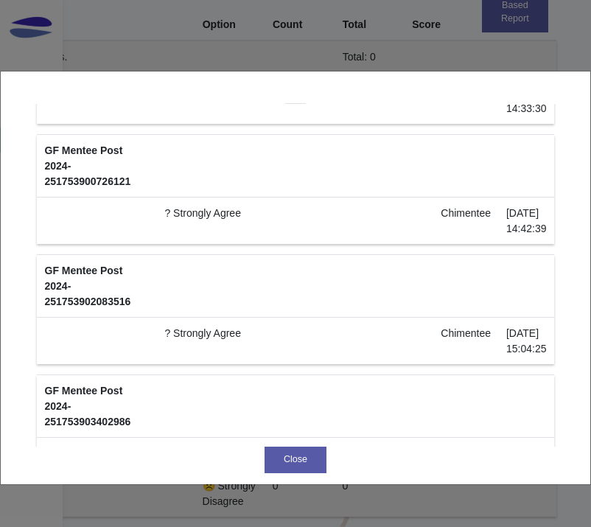
scroll to position [0, 0]
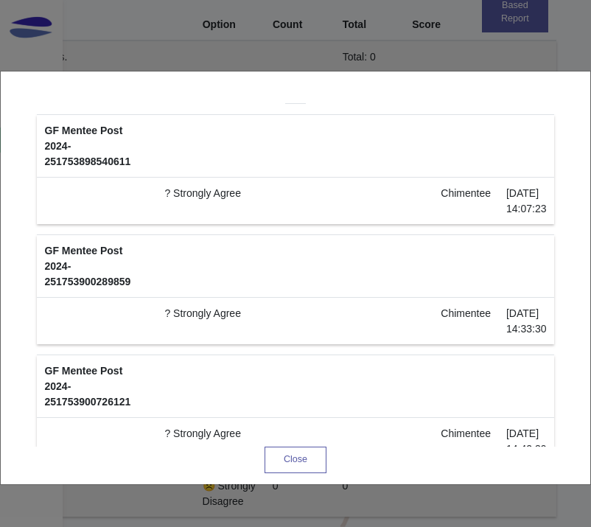
click at [300, 460] on button "Close" at bounding box center [295, 459] width 63 height 27
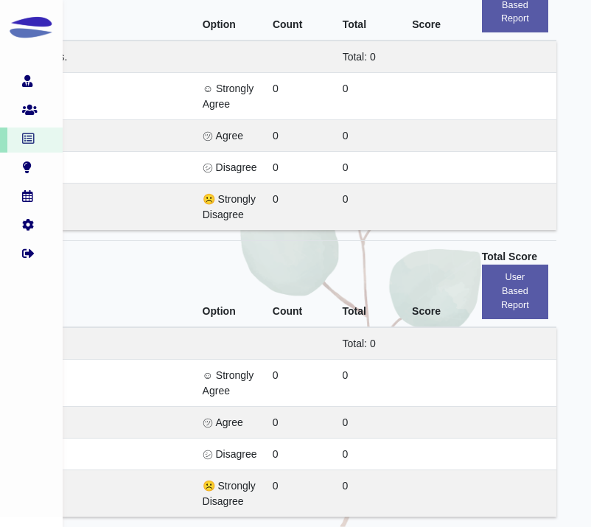
click at [286, 361] on td "0" at bounding box center [299, 382] width 70 height 47
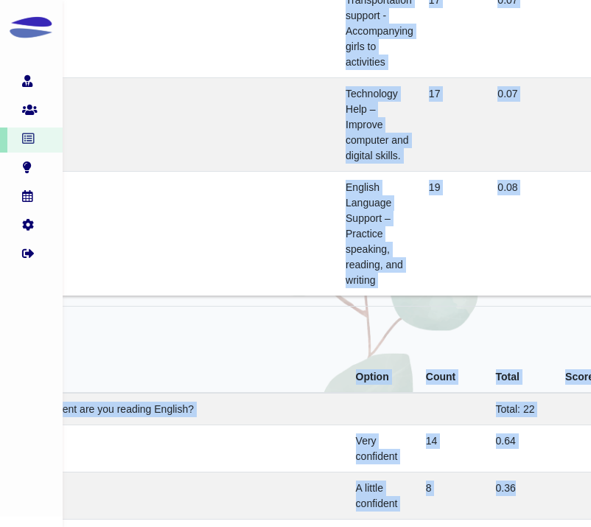
scroll to position [4964, 105]
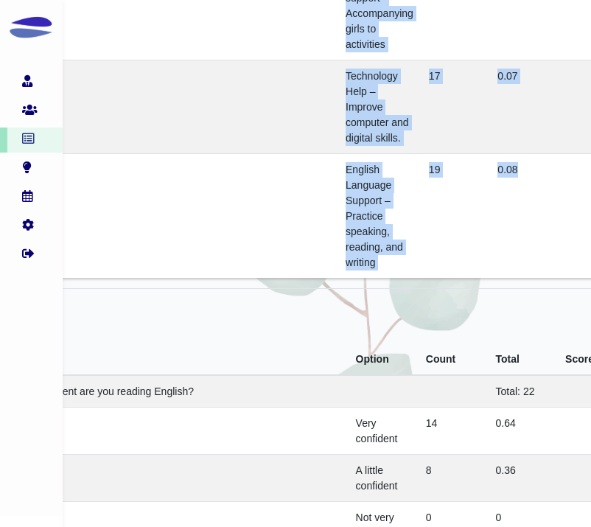
drag, startPoint x: 345, startPoint y: 290, endPoint x: 528, endPoint y: 266, distance: 185.0
copy tbody "Tutoring – Receive help with homework and English skills. 21 0.09 Summer Camp –…"
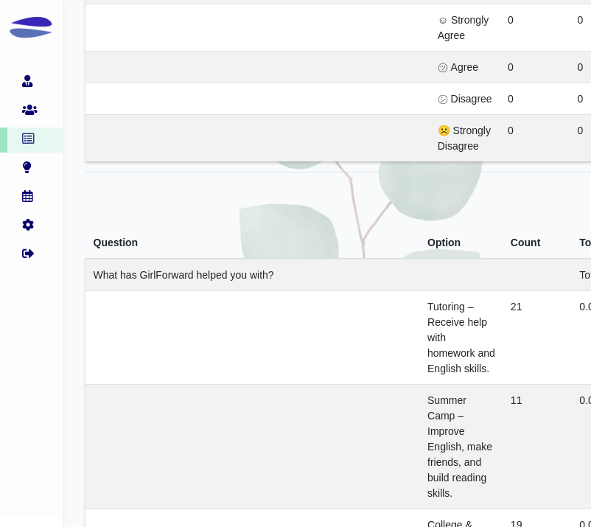
scroll to position [3488, 0]
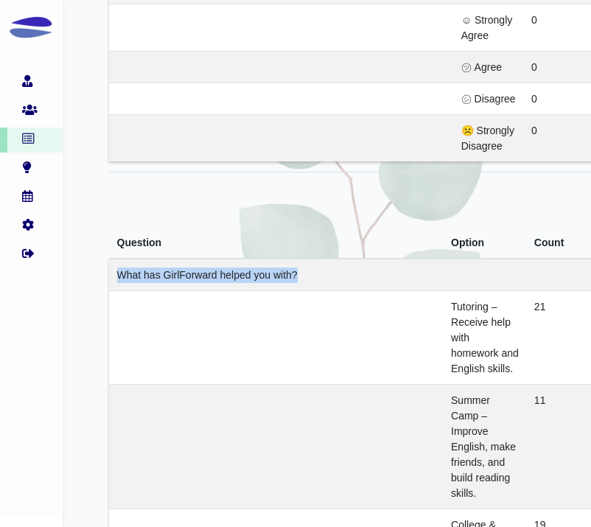
drag, startPoint x: 301, startPoint y: 272, endPoint x: 117, endPoint y: 264, distance: 184.3
click at [117, 264] on td "What has GirlForward helped you with?" at bounding box center [276, 275] width 334 height 32
copy span "What has GirlForward helped you with?"
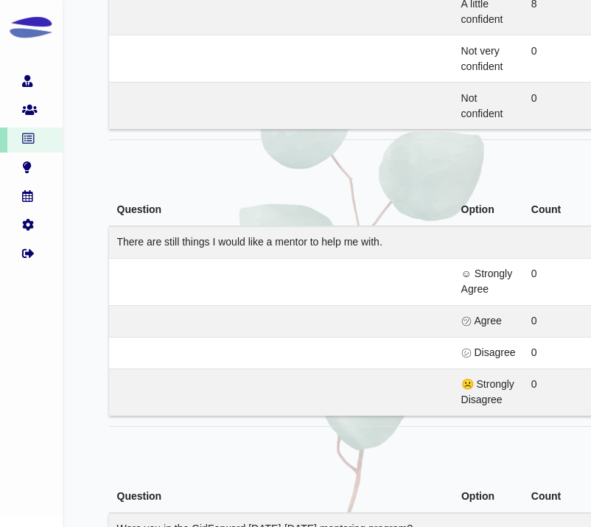
scroll to position [5430, 293]
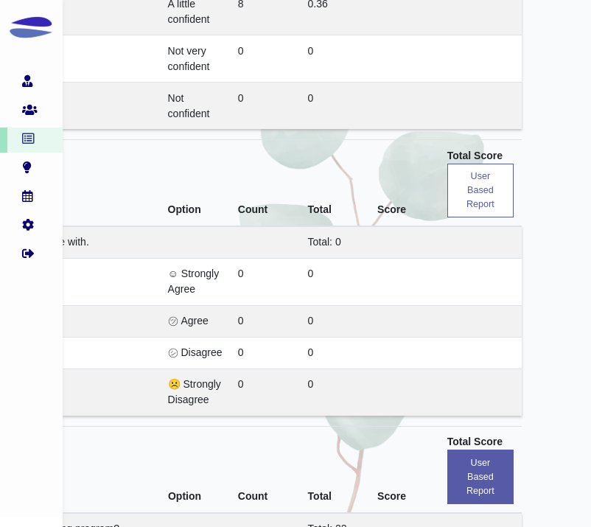
click at [482, 208] on button "user based report" at bounding box center [480, 191] width 66 height 55
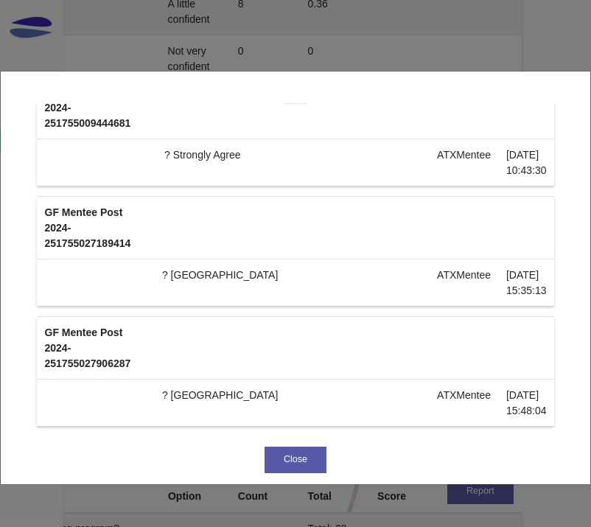
scroll to position [2660, 0]
click at [318, 466] on button "Close" at bounding box center [295, 459] width 63 height 27
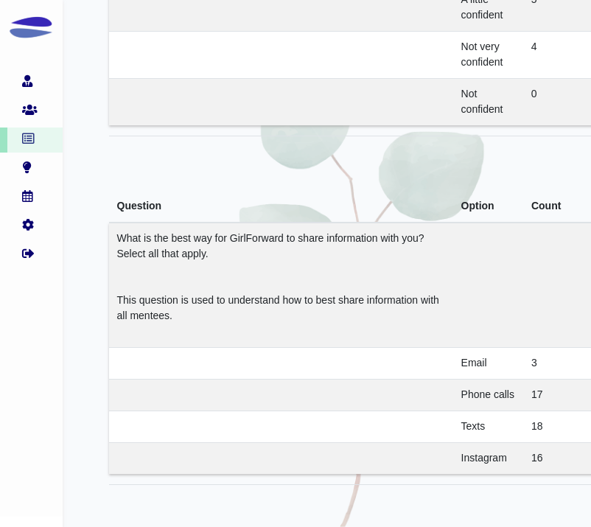
scroll to position [0, 0]
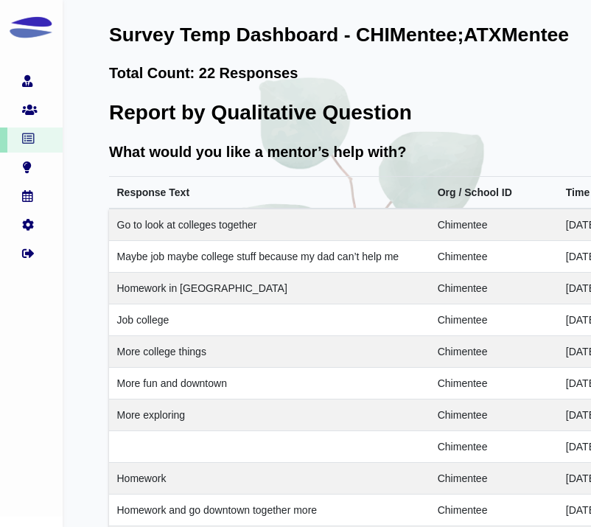
click at [384, 159] on span "What would you like a mentor’s help with?" at bounding box center [257, 152] width 297 height 16
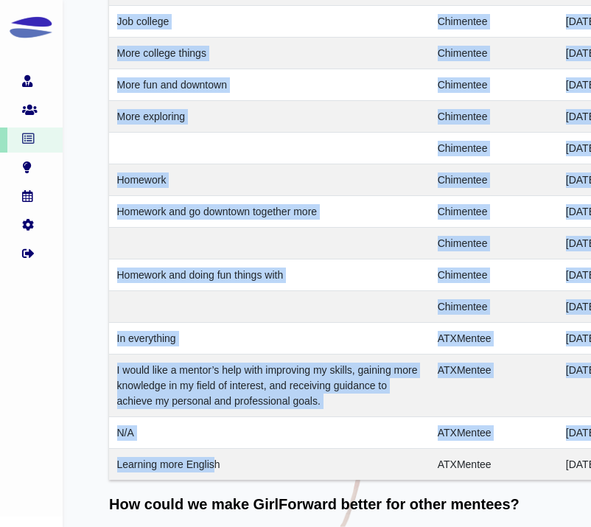
scroll to position [392, 0]
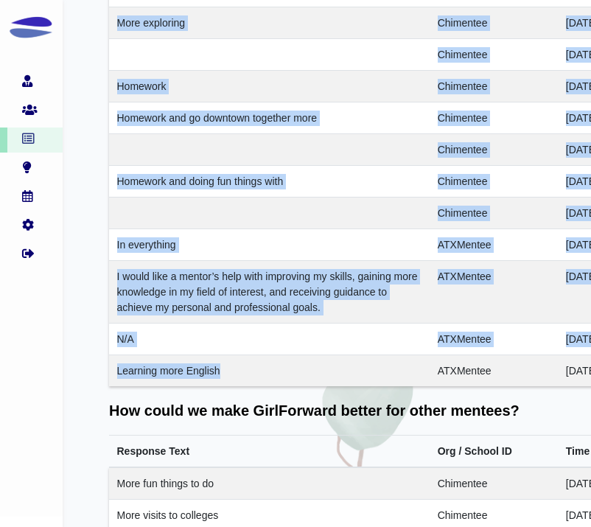
drag, startPoint x: 117, startPoint y: 141, endPoint x: 230, endPoint y: 374, distance: 258.6
click at [230, 374] on tbody "Go to look at colleges together Chimentee 2025-07-30 14:42:39 Maybe job maybe c…" at bounding box center [462, 101] width 706 height 569
copy tbody "Go to look at colleges together Chimentee 2025-07-30 14:42:39 Maybe job maybe c…"
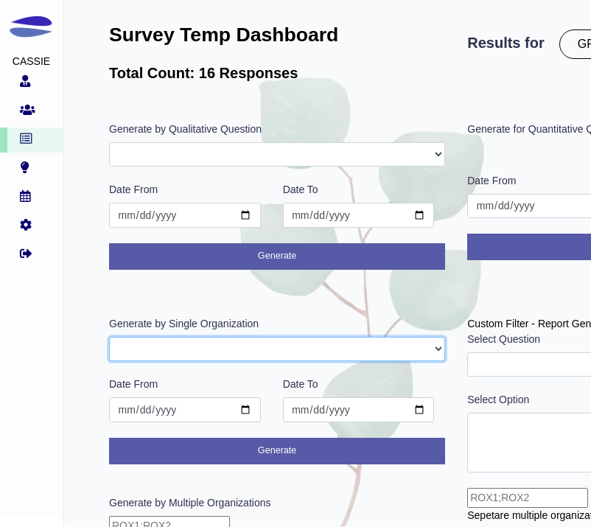
click at [256, 359] on select "GFAdmin CHIMentor ATXMentor CHIMentee ATXMentee" at bounding box center [277, 349] width 336 height 25
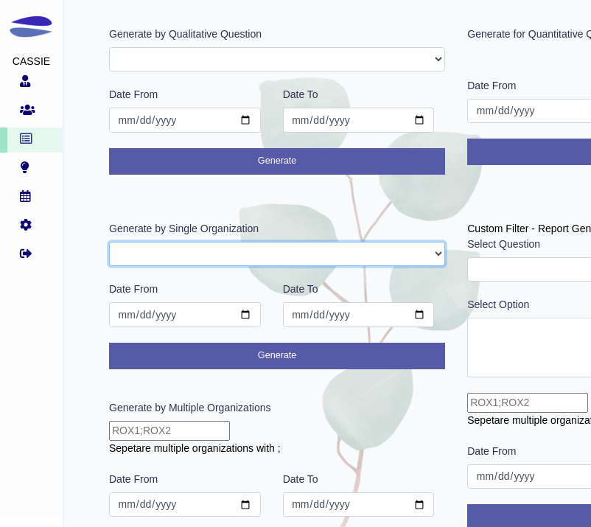
scroll to position [102, 0]
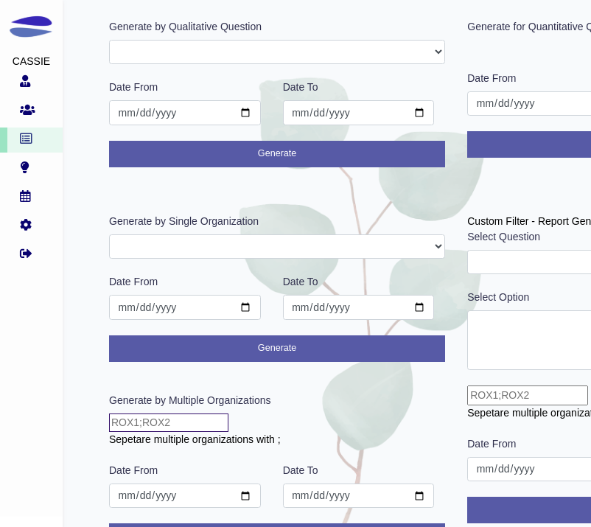
click at [218, 417] on input "text" at bounding box center [168, 422] width 119 height 18
type input "CHIMentee;ATXMentee"
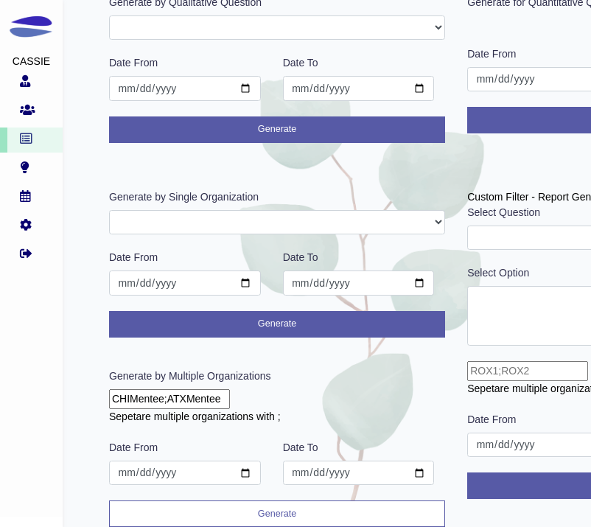
scroll to position [128, 0]
click at [264, 507] on button "Generate" at bounding box center [277, 513] width 336 height 27
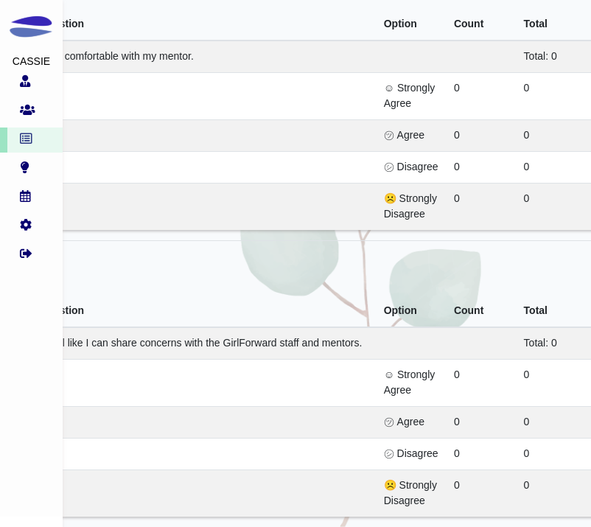
scroll to position [7995, 210]
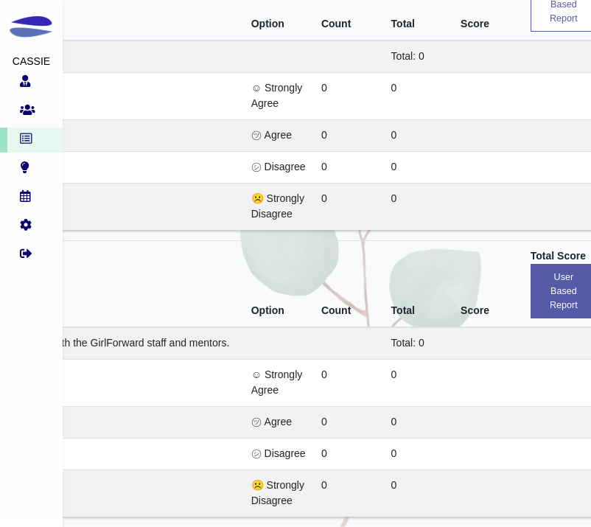
click at [550, 32] on button "user based report" at bounding box center [563, 5] width 66 height 55
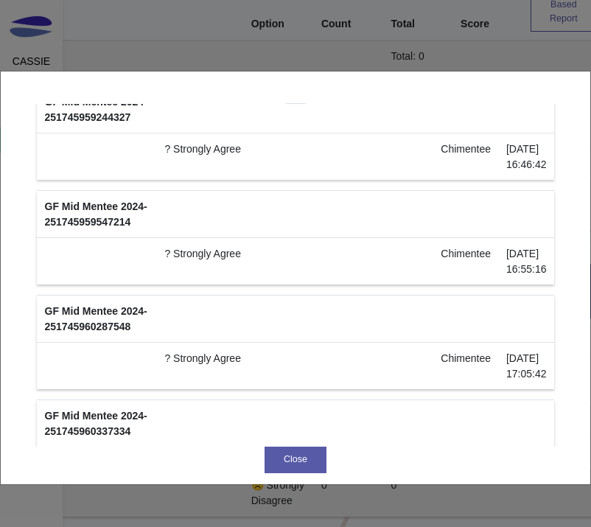
scroll to position [0, 0]
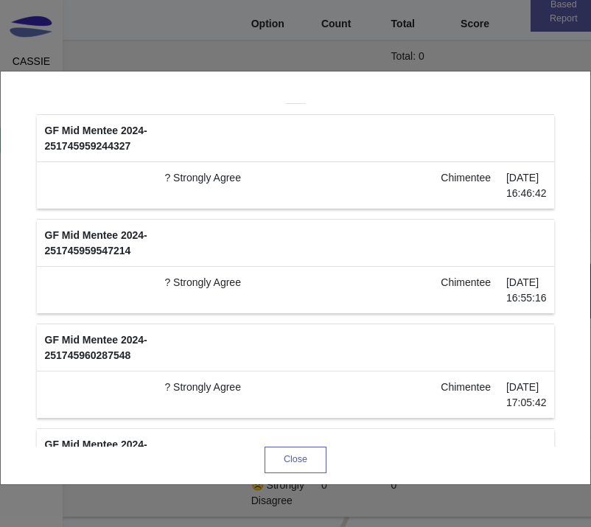
click at [297, 466] on button "Close" at bounding box center [295, 459] width 63 height 27
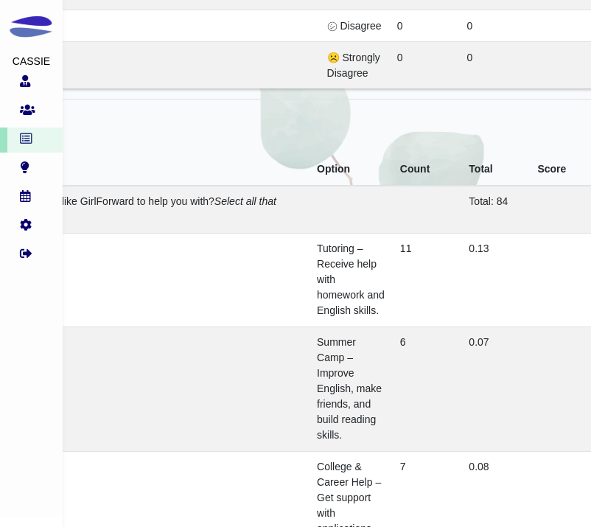
scroll to position [4227, 293]
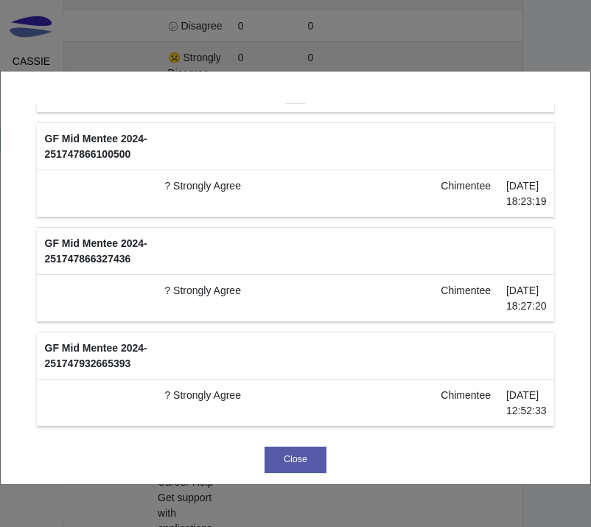
scroll to position [1599, 0]
click at [310, 465] on button "Close" at bounding box center [295, 459] width 63 height 27
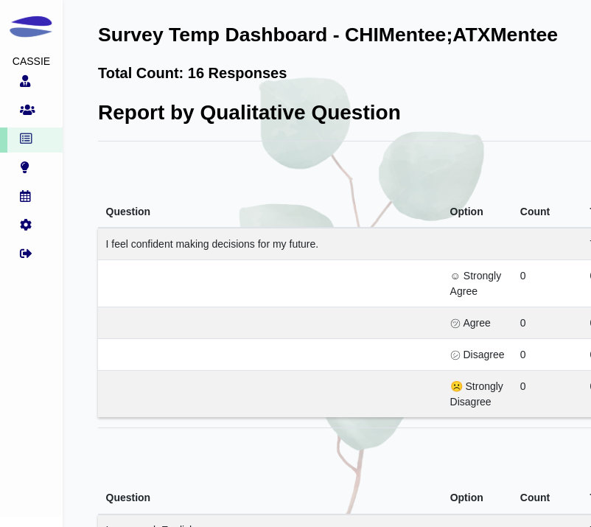
scroll to position [0, 0]
